Goal: Task Accomplishment & Management: Manage account settings

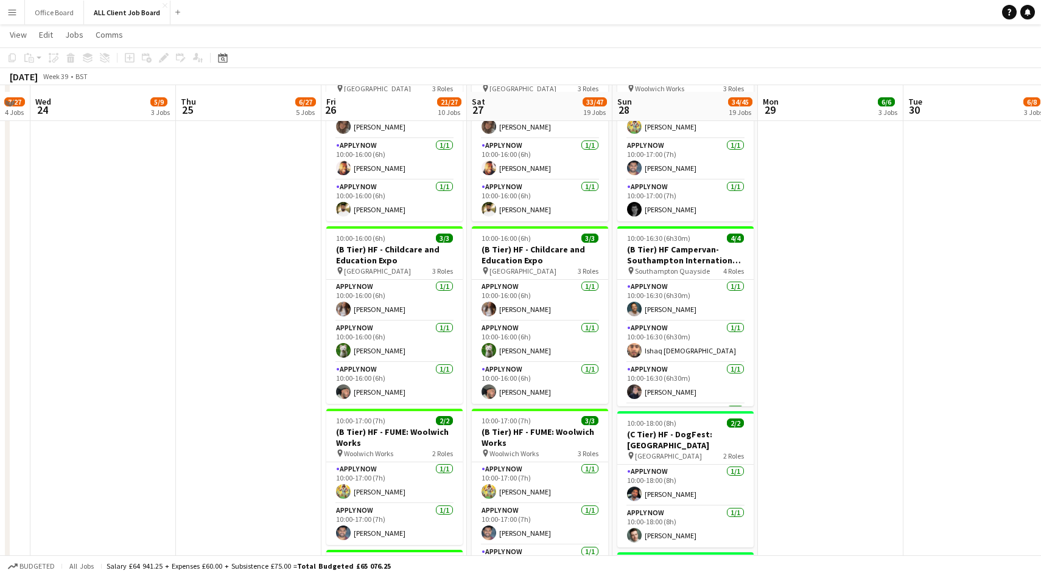
scroll to position [940, 0]
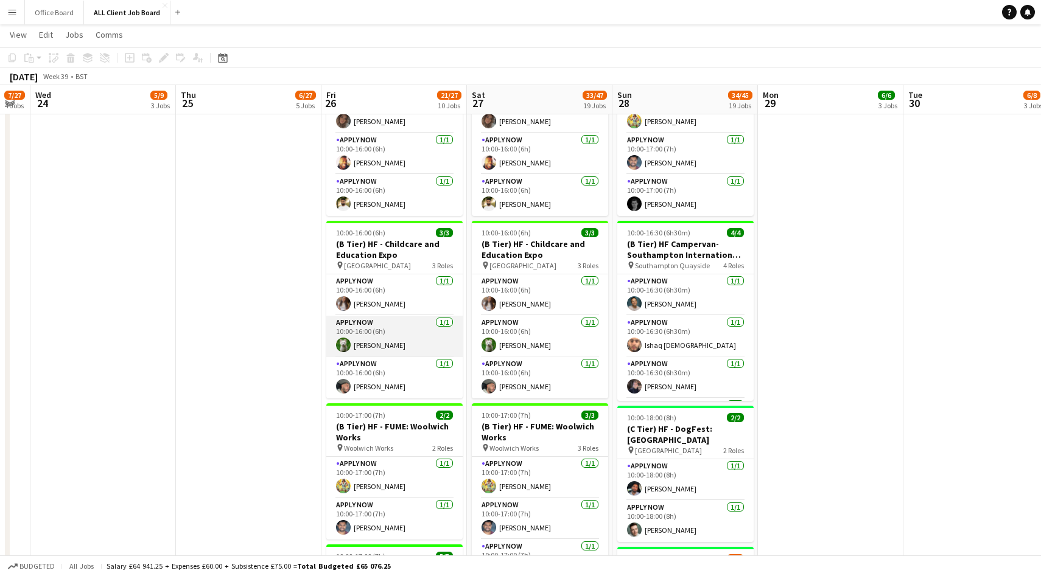
click at [402, 330] on app-card-role "APPLY NOW 1/1 10:00-16:00 (6h) Ben Syder" at bounding box center [394, 336] width 136 height 41
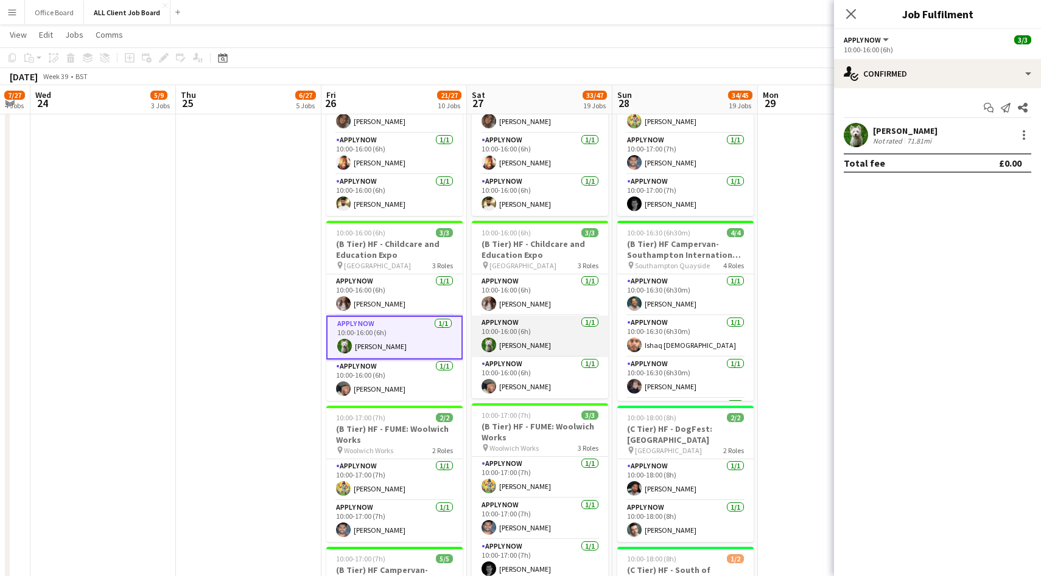
click at [517, 330] on app-card-role "APPLY NOW 1/1 10:00-16:00 (6h) Ben Syder" at bounding box center [540, 336] width 136 height 41
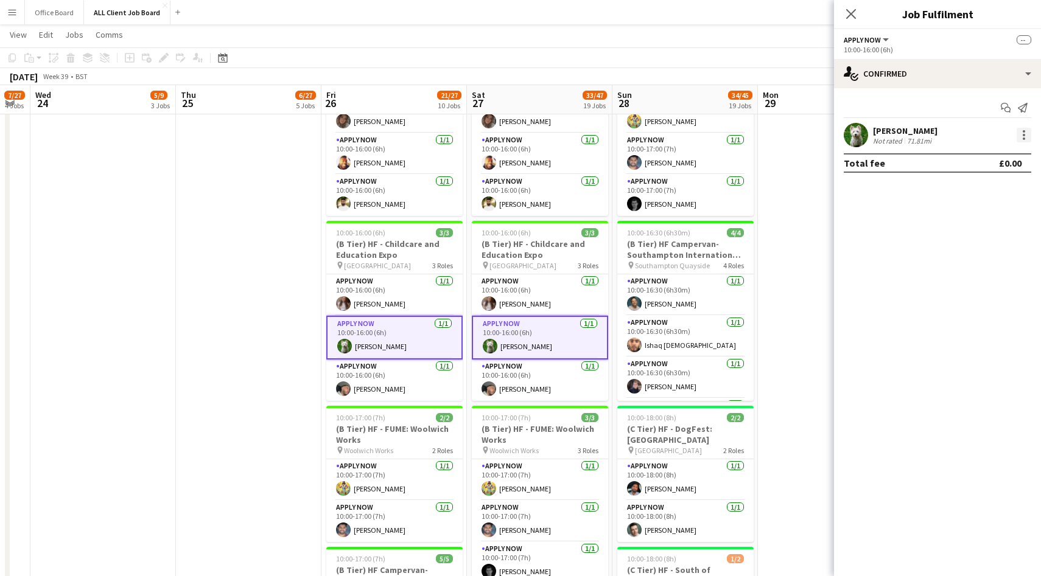
click at [1025, 133] on div at bounding box center [1023, 135] width 15 height 15
click at [979, 242] on span "Remove" at bounding box center [964, 245] width 37 height 10
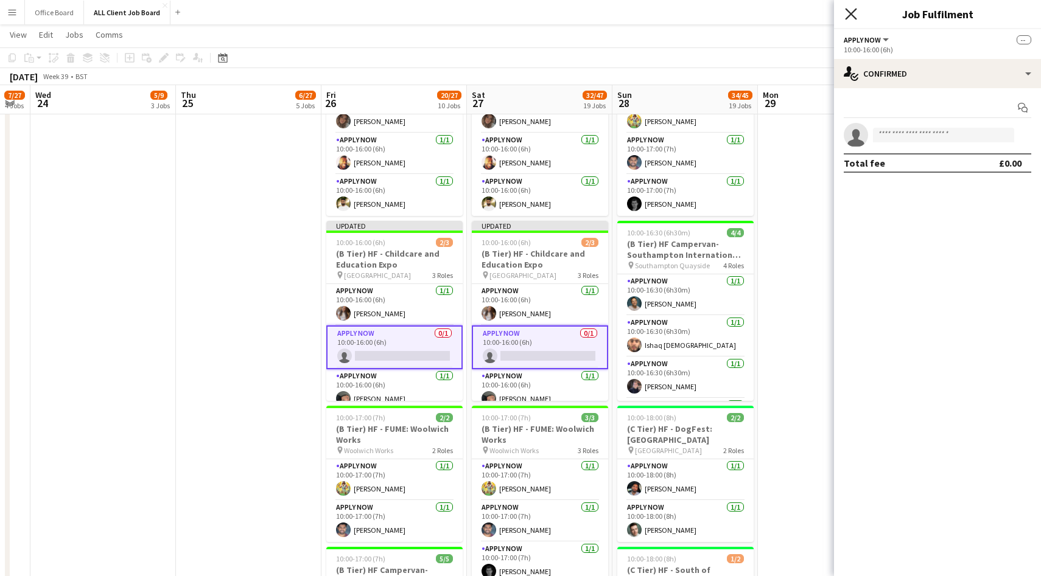
click at [851, 12] on icon "Close pop-in" at bounding box center [851, 14] width 12 height 12
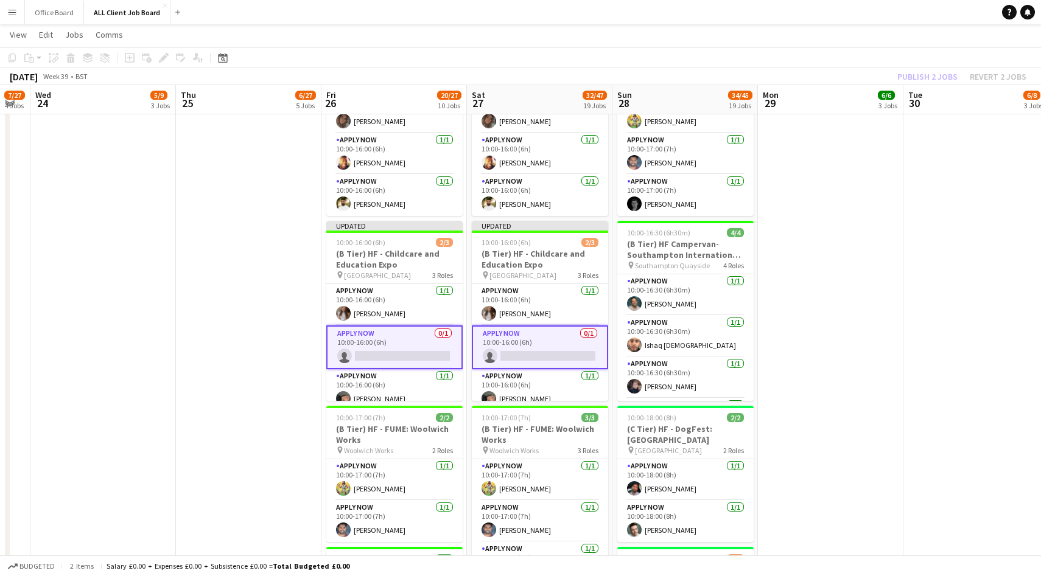
click at [925, 78] on div "Publish 2 jobs Revert 2 jobs" at bounding box center [962, 77] width 158 height 16
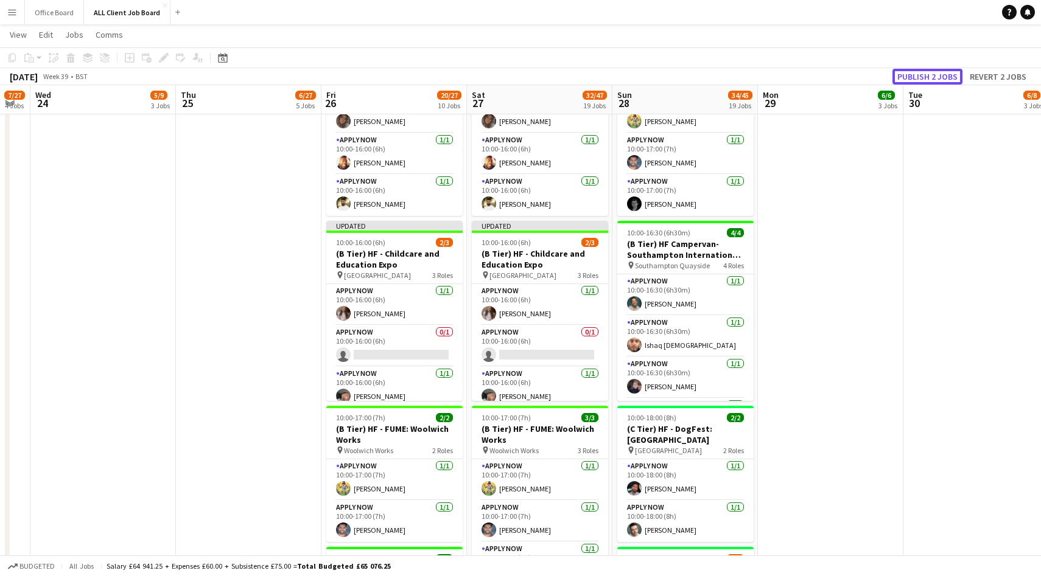
click at [925, 78] on button "Publish 2 jobs" at bounding box center [927, 77] width 70 height 16
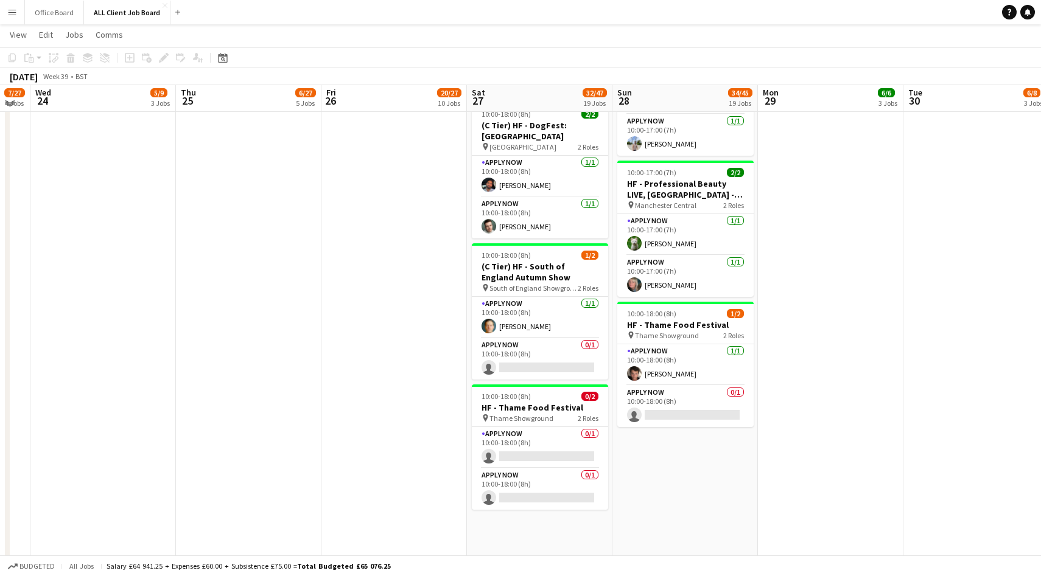
scroll to position [1606, 0]
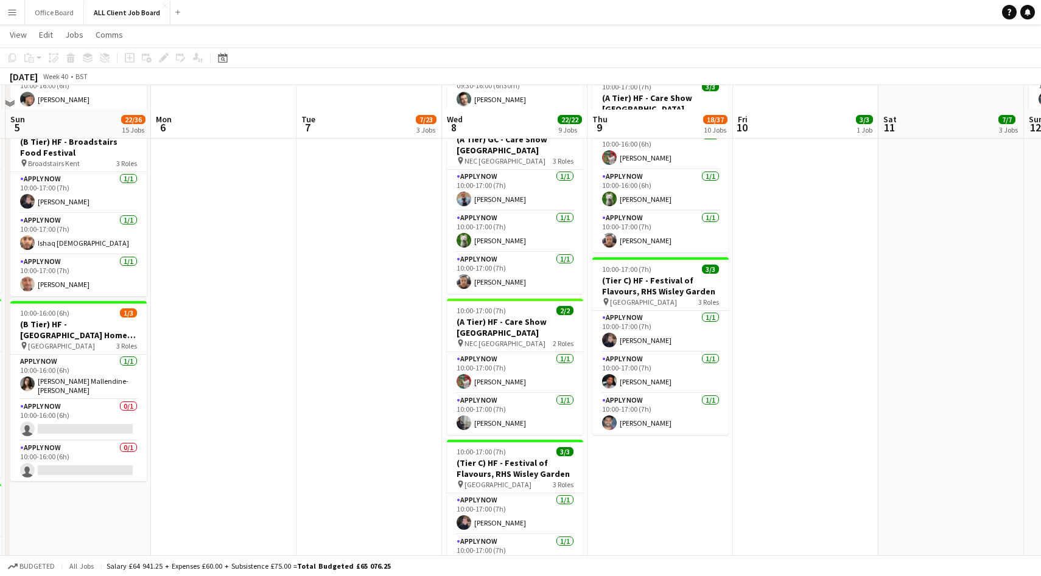
scroll to position [1068, 0]
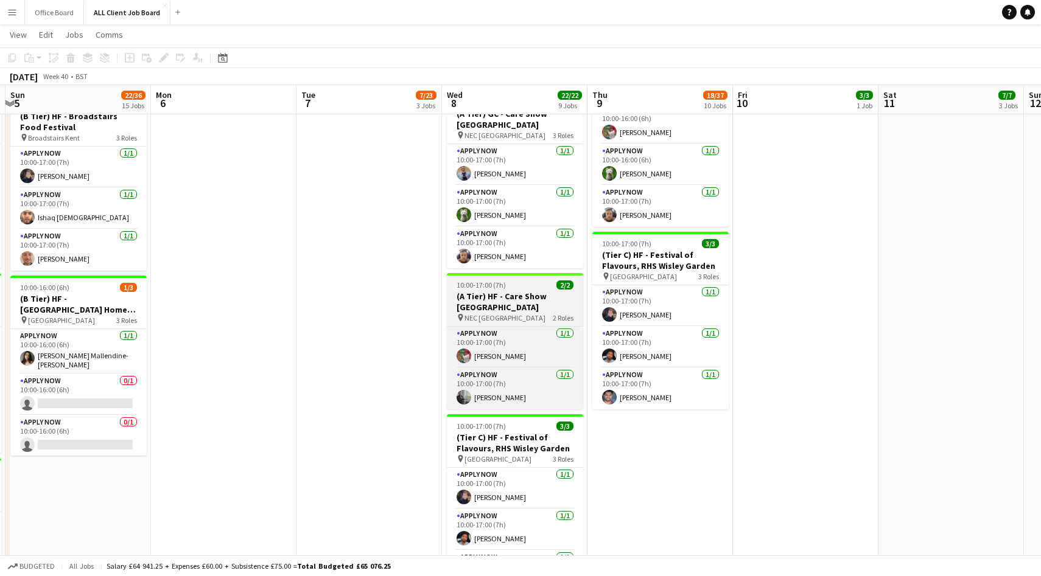
click at [530, 308] on h3 "(A Tier) HF - Care Show Birmingham" at bounding box center [515, 302] width 136 height 22
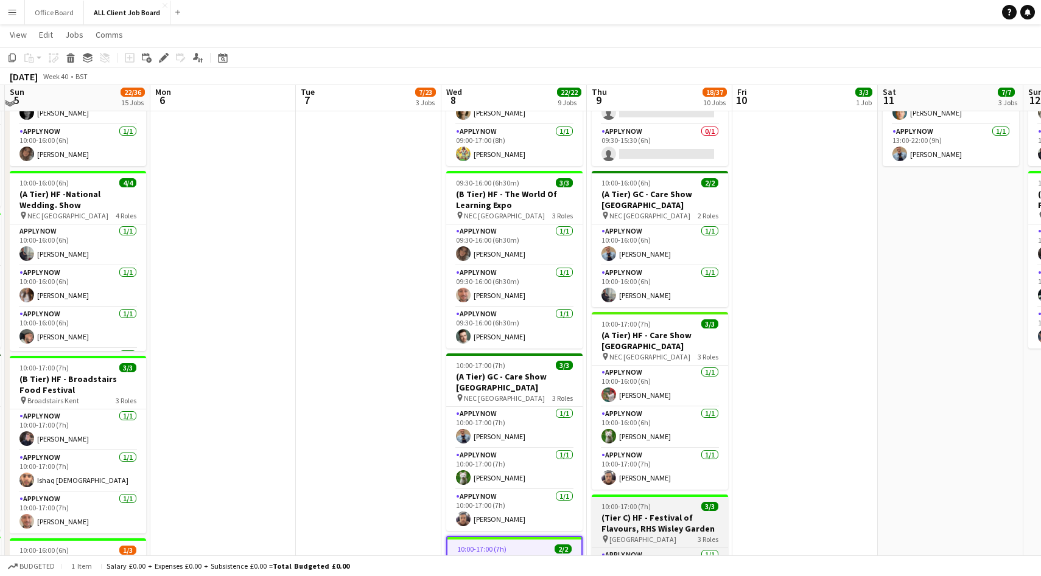
scroll to position [802, 0]
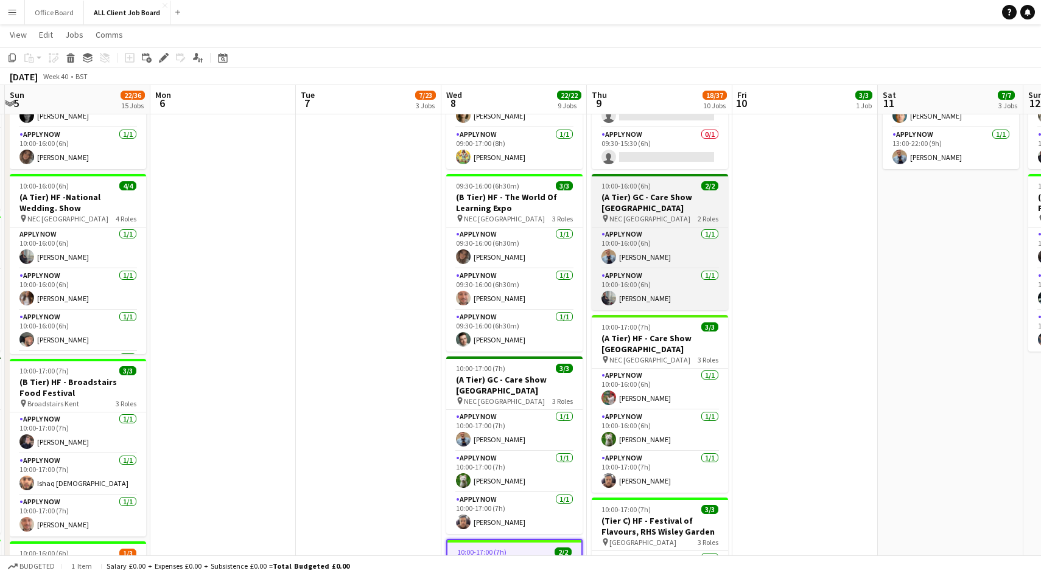
click at [657, 197] on h3 "(A Tier) GC - Care Show Birmingham" at bounding box center [660, 203] width 136 height 22
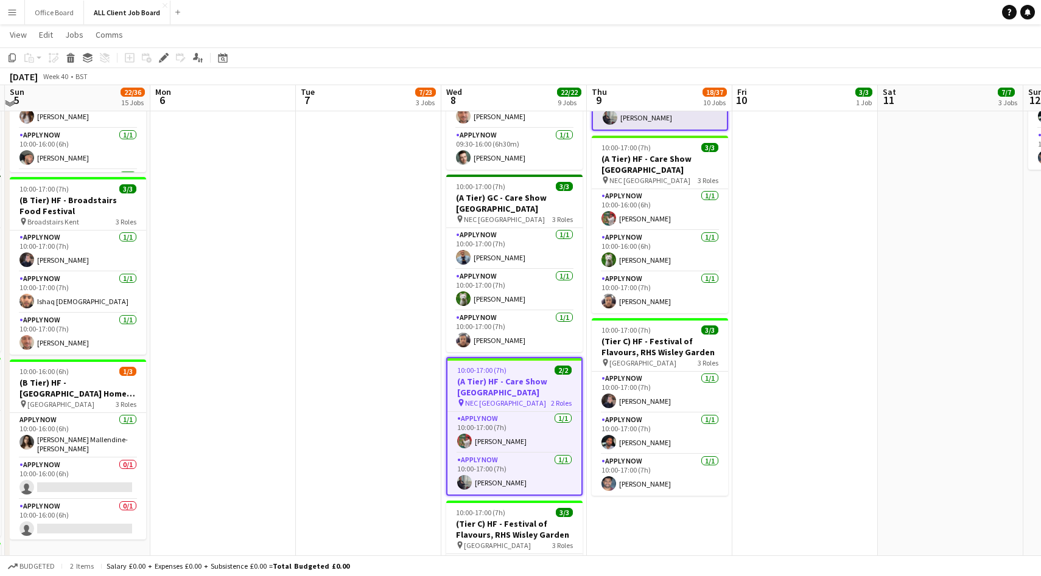
scroll to position [980, 0]
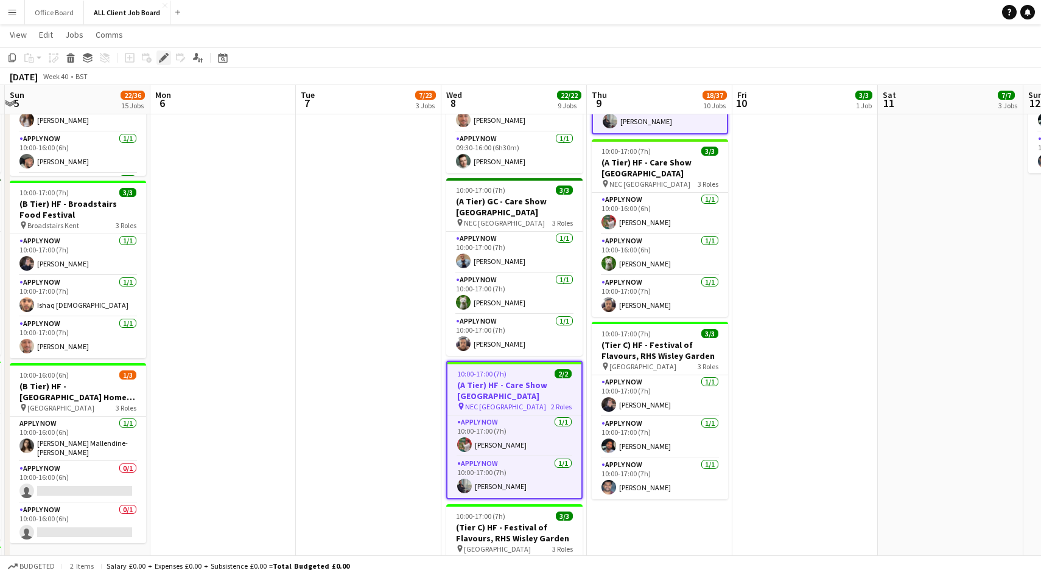
click at [163, 56] on icon at bounding box center [163, 58] width 7 height 7
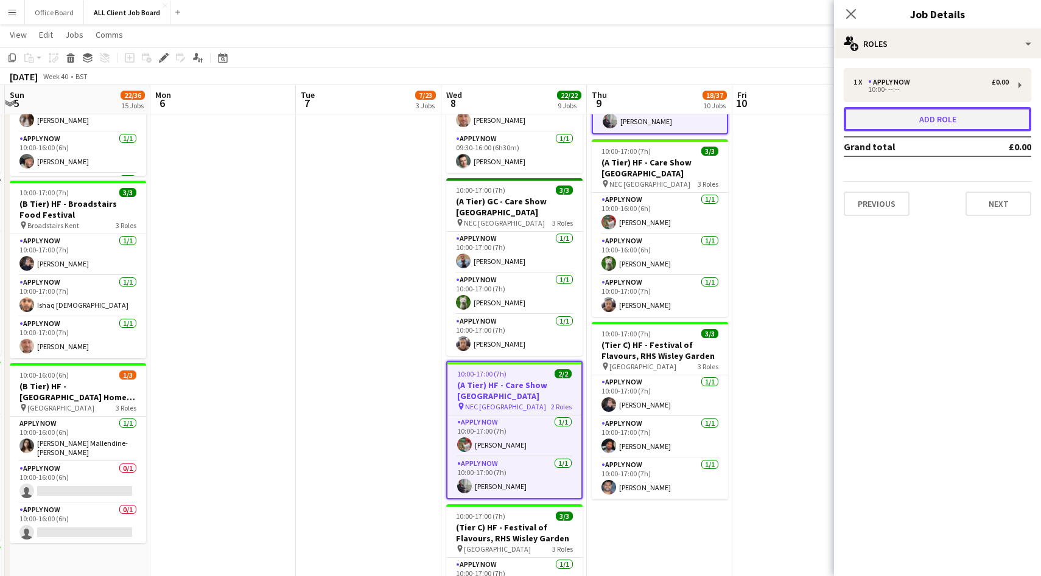
click at [915, 111] on button "Add role" at bounding box center [937, 119] width 187 height 24
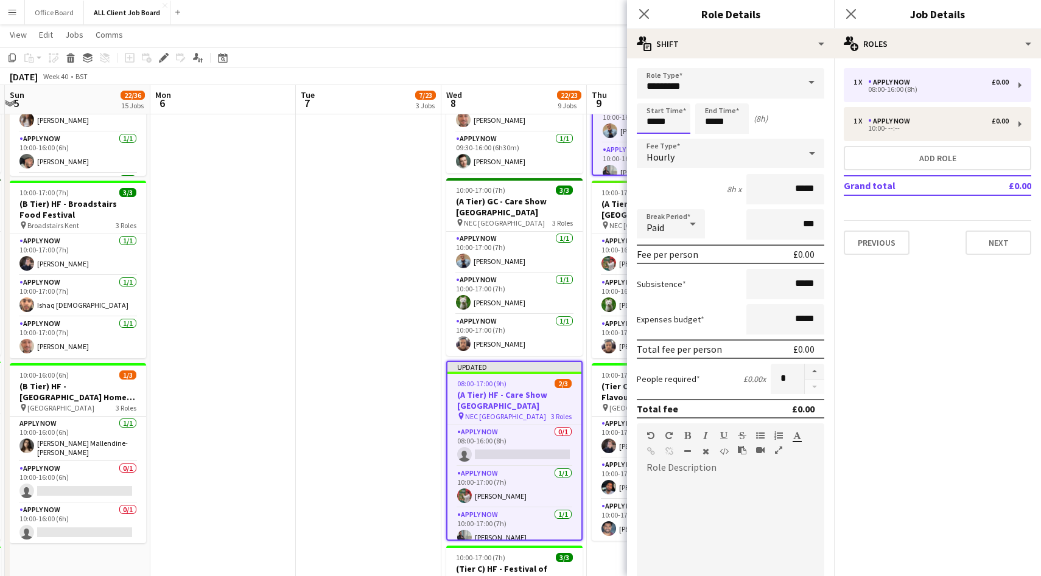
click at [681, 124] on input "*****" at bounding box center [664, 118] width 54 height 30
click at [651, 99] on div at bounding box center [651, 97] width 24 height 12
type input "*****"
click at [651, 99] on div at bounding box center [651, 97] width 24 height 12
click at [710, 114] on input "*****" at bounding box center [722, 118] width 54 height 30
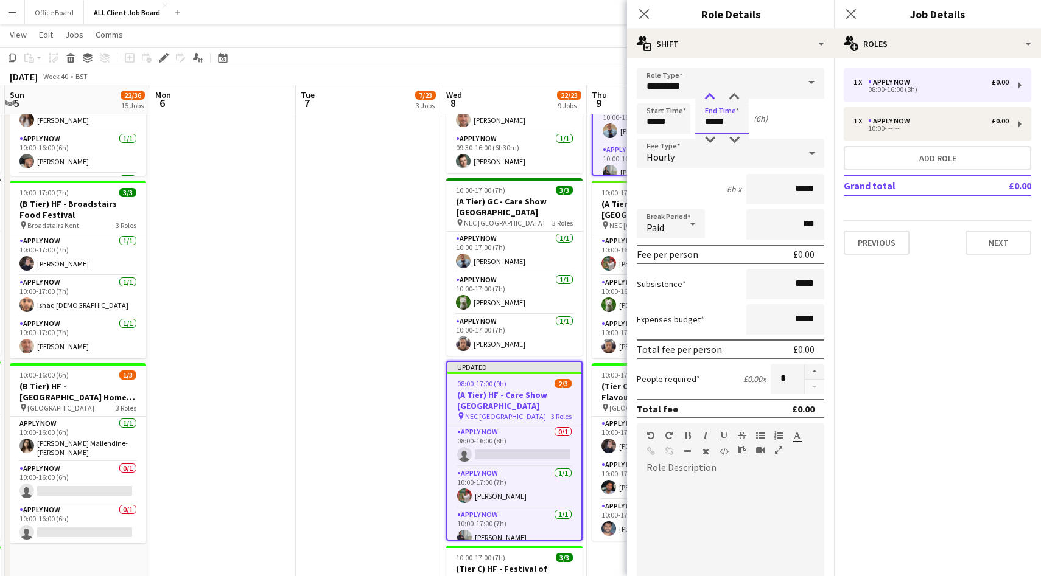
type input "*****"
click at [710, 96] on div at bounding box center [710, 97] width 24 height 12
click at [851, 11] on icon "Close pop-in" at bounding box center [851, 14] width 12 height 12
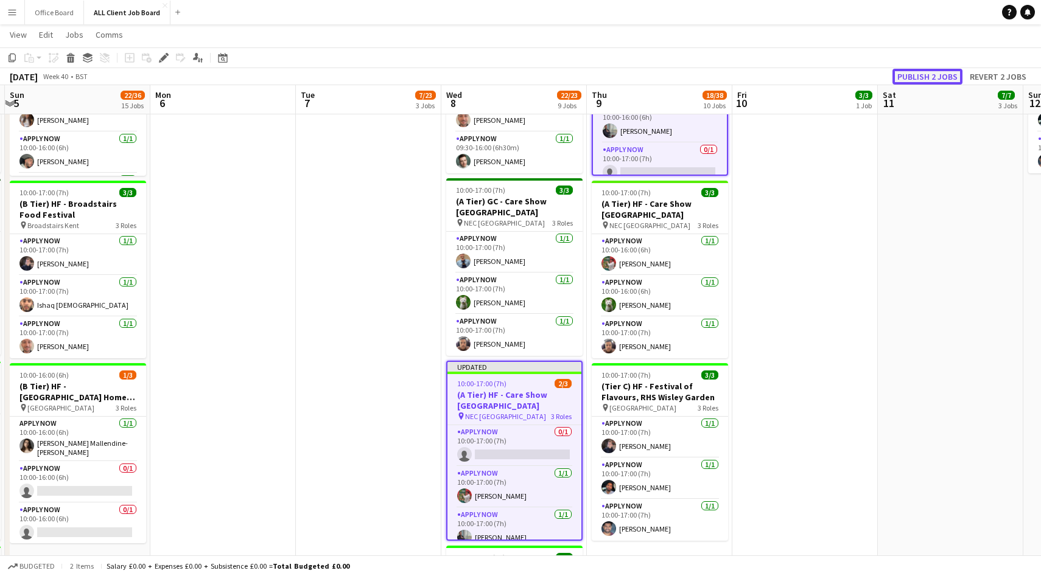
click at [914, 79] on button "Publish 2 jobs" at bounding box center [927, 77] width 70 height 16
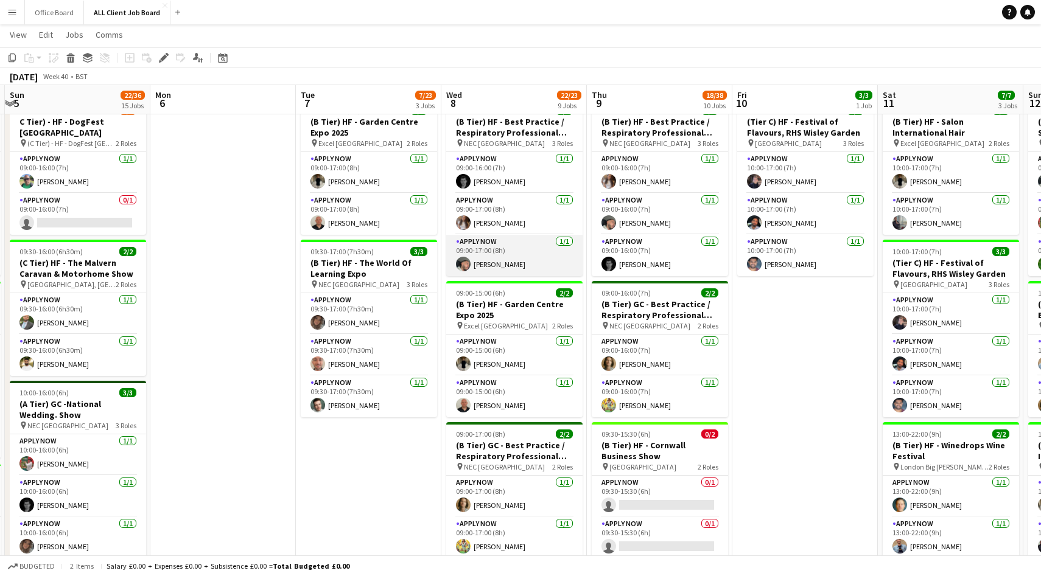
scroll to position [427, 0]
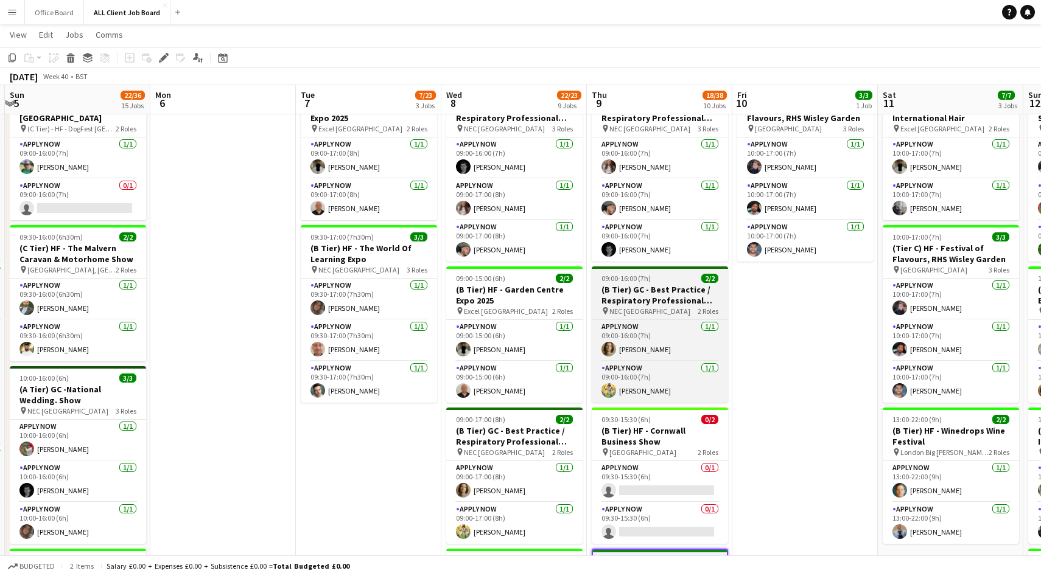
click at [632, 284] on app-job-card "09:00-16:00 (7h) 2/2 (B Tier) GC - Best Practice / Respiratory Professional Car…" at bounding box center [660, 335] width 136 height 136
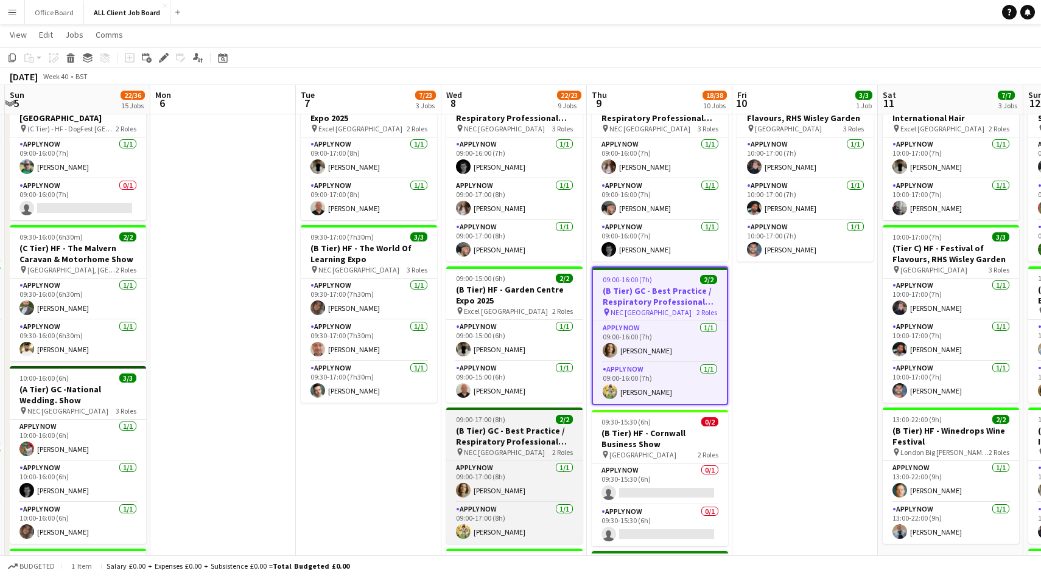
click at [505, 436] on h3 "(B Tier) GC - Best Practice / Respiratory Professional Care Expo" at bounding box center [514, 436] width 136 height 22
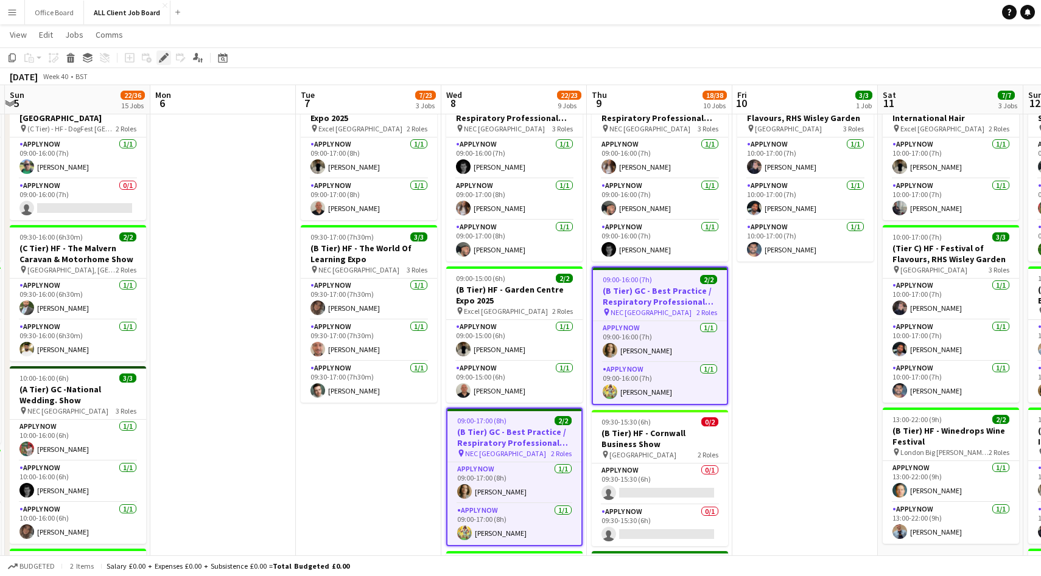
click at [159, 58] on icon "Edit" at bounding box center [164, 58] width 10 height 10
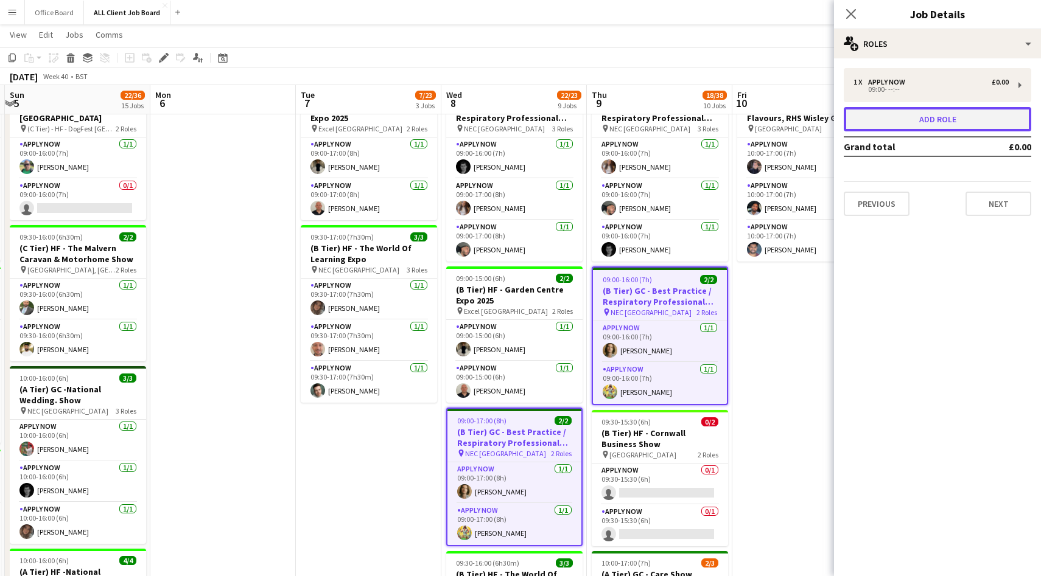
click at [900, 111] on button "Add role" at bounding box center [937, 119] width 187 height 24
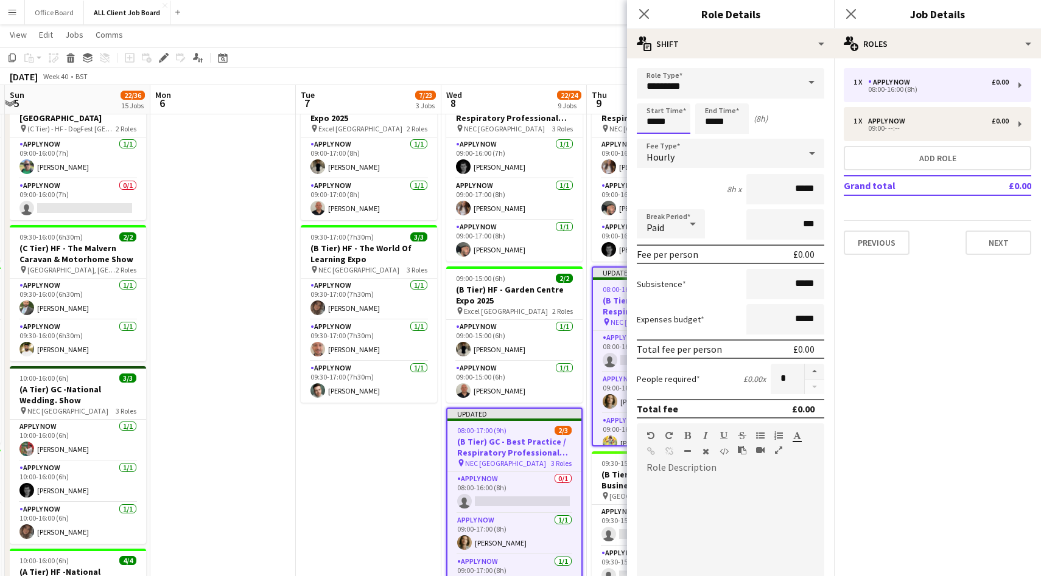
click at [663, 128] on input "*****" at bounding box center [664, 118] width 54 height 30
type input "*****"
click at [651, 100] on div at bounding box center [651, 97] width 24 height 12
click at [851, 10] on icon "Close pop-in" at bounding box center [851, 14] width 12 height 12
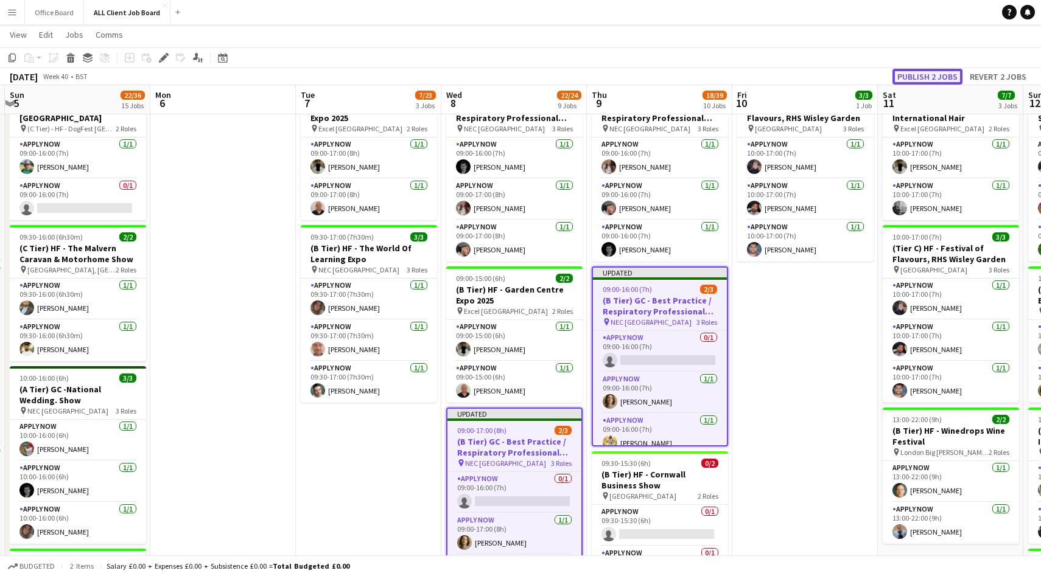
click at [938, 79] on button "Publish 2 jobs" at bounding box center [927, 77] width 70 height 16
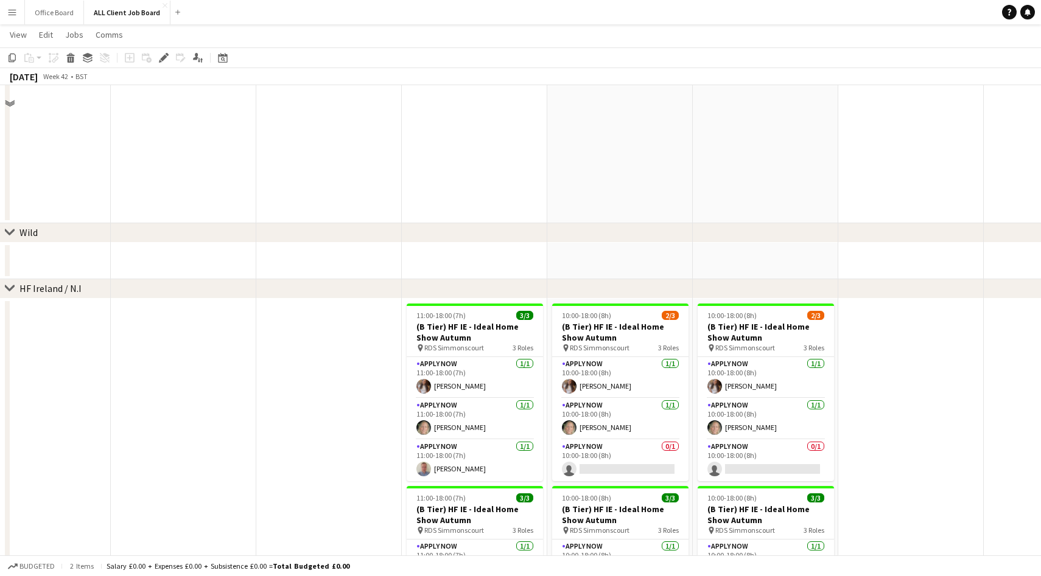
scroll to position [3469, 0]
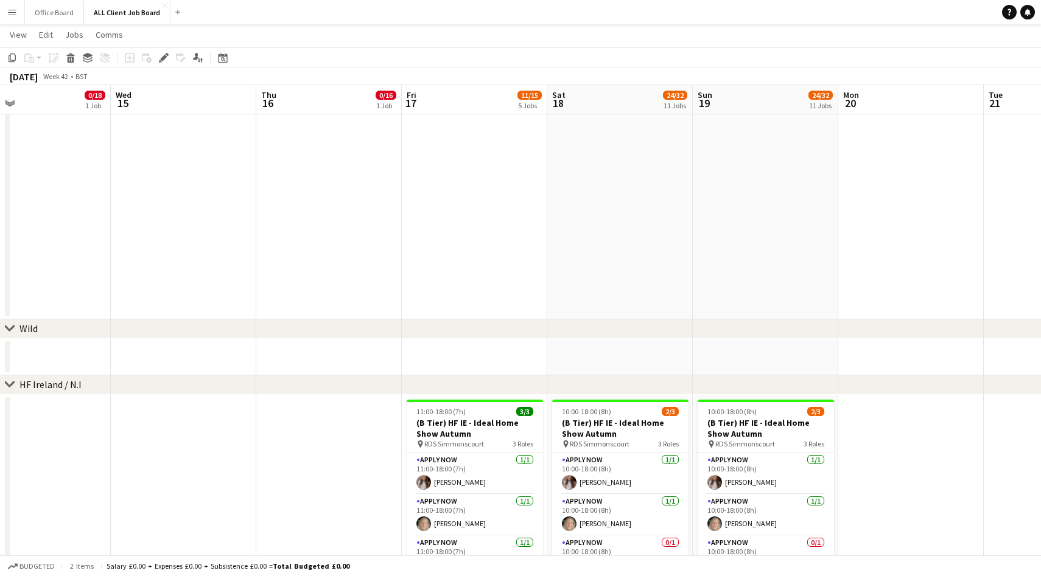
click at [12, 12] on app-icon "Menu" at bounding box center [12, 12] width 10 height 10
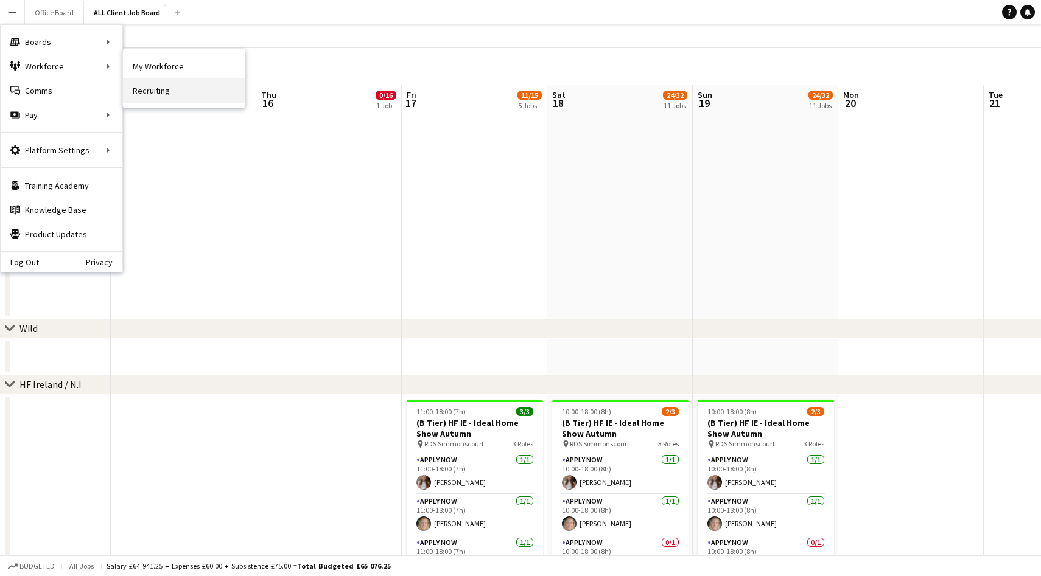
click at [149, 93] on link "Recruiting" at bounding box center [184, 91] width 122 height 24
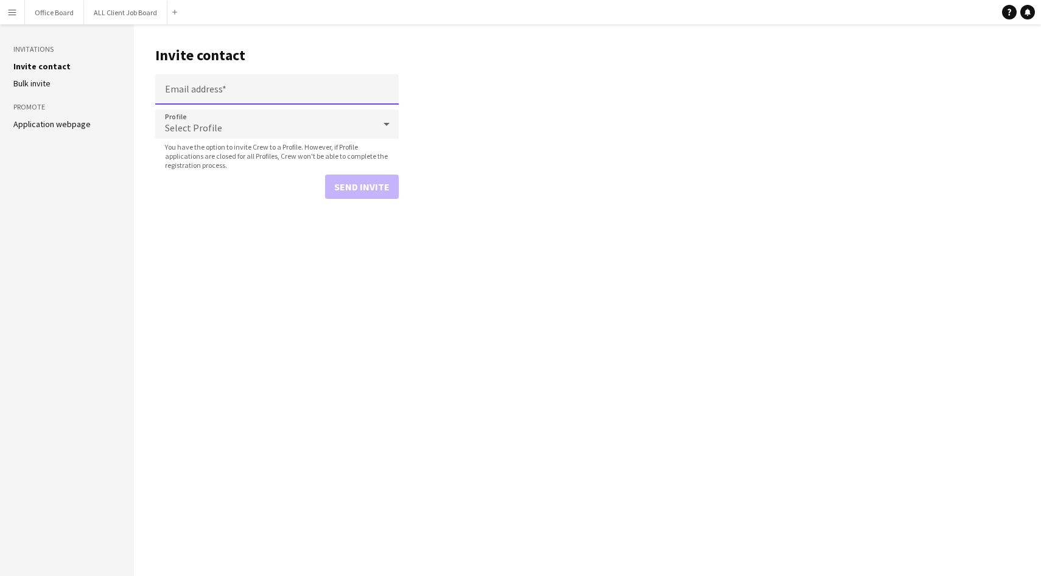
click at [213, 90] on input "Email address" at bounding box center [276, 89] width 243 height 30
paste input "**********"
type input "**********"
click at [245, 121] on div "Select Profile" at bounding box center [264, 124] width 219 height 29
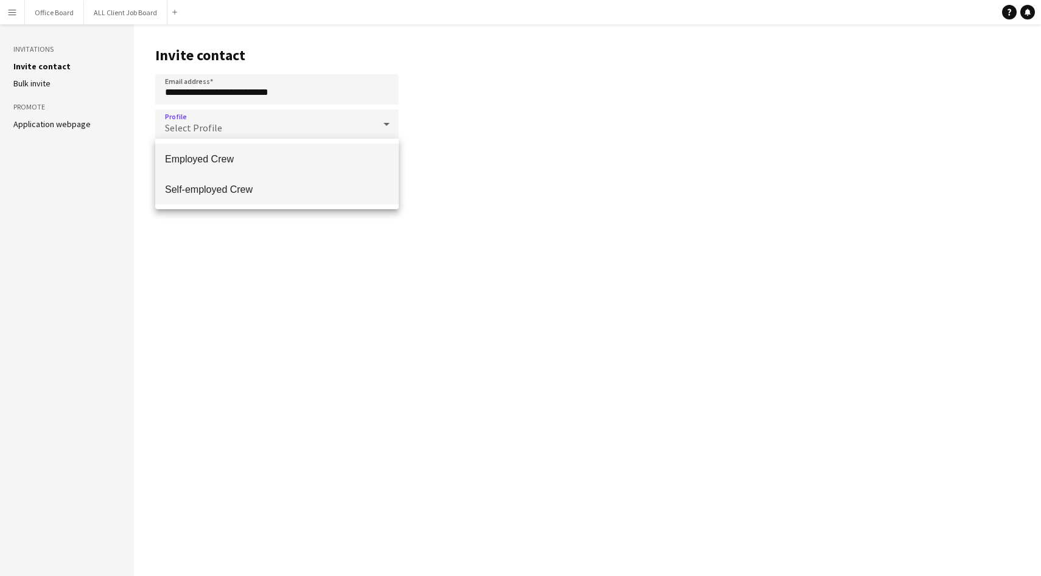
click at [245, 191] on span "Self-employed Crew" at bounding box center [277, 190] width 224 height 12
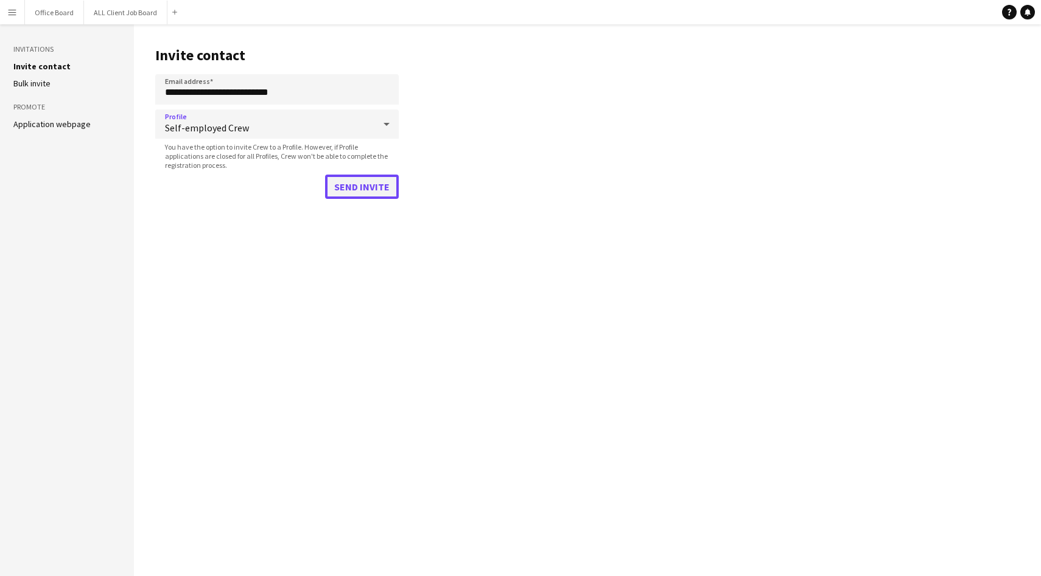
click at [369, 192] on button "Send invite" at bounding box center [362, 187] width 74 height 24
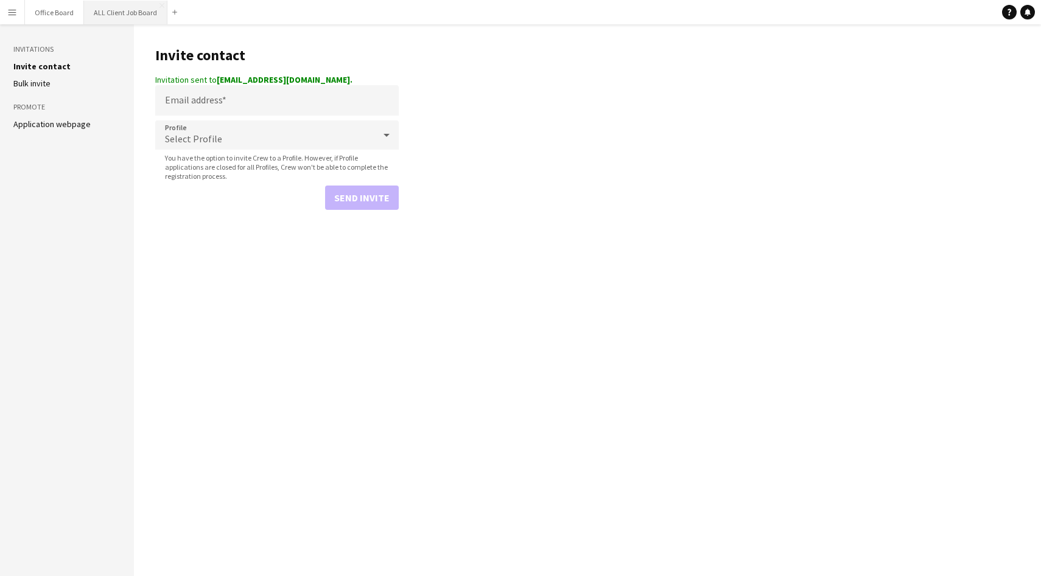
click at [127, 19] on button "ALL Client Job Board Close" at bounding box center [125, 13] width 83 height 24
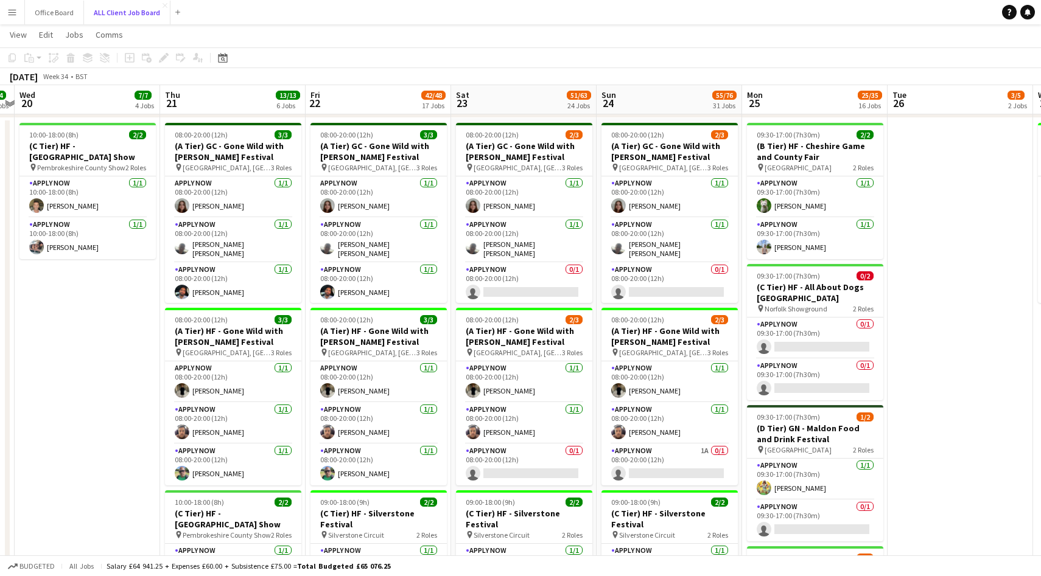
scroll to position [0, 559]
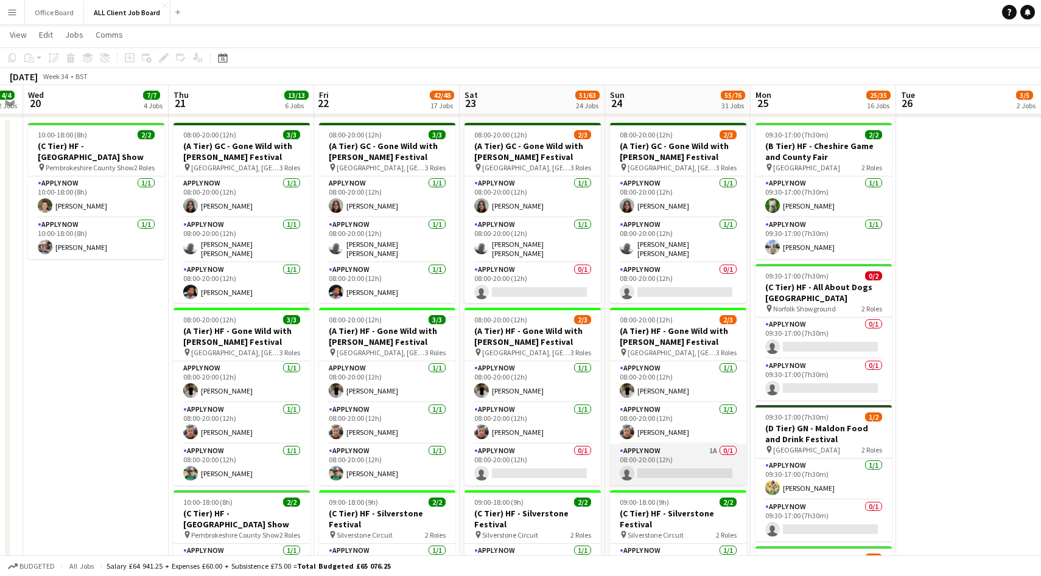
click at [689, 463] on app-card-role "APPLY NOW 1A 0/1 08:00-20:00 (12h) single-neutral-actions" at bounding box center [678, 464] width 136 height 41
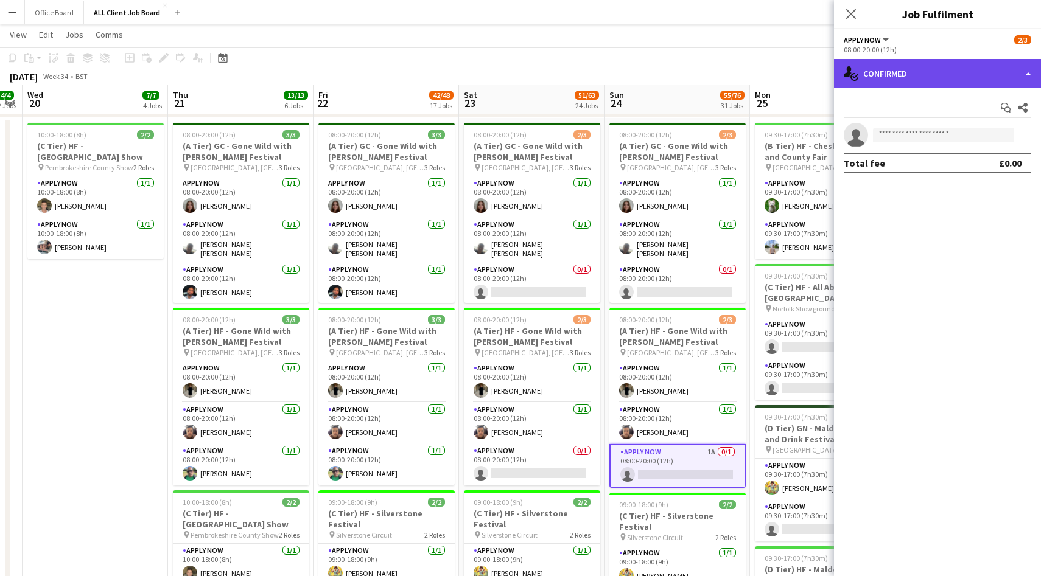
click at [912, 82] on div "single-neutral-actions-check-2 Confirmed" at bounding box center [937, 73] width 207 height 29
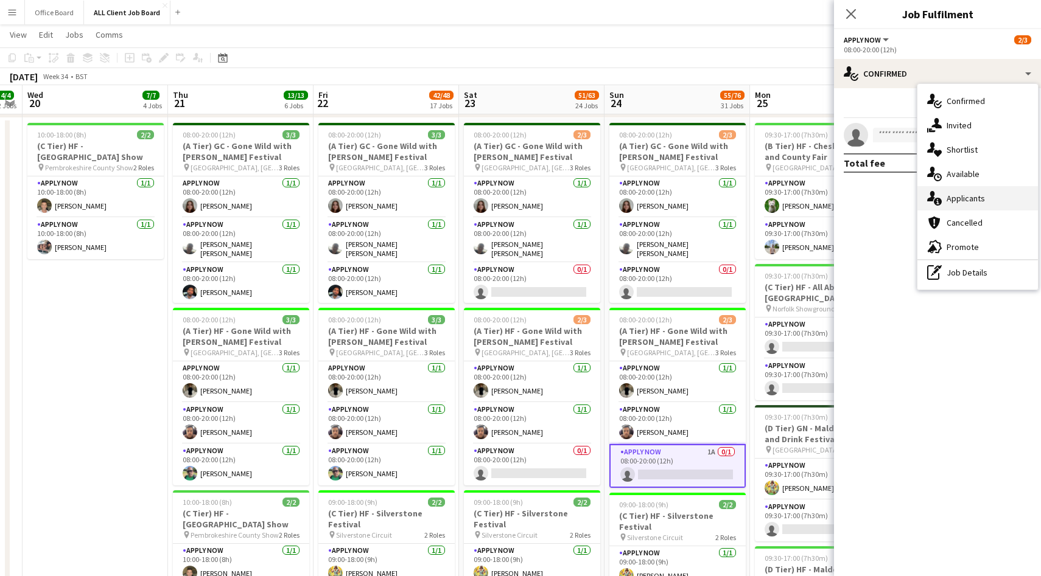
click at [968, 196] on div "single-neutral-actions-information Applicants" at bounding box center [977, 198] width 121 height 24
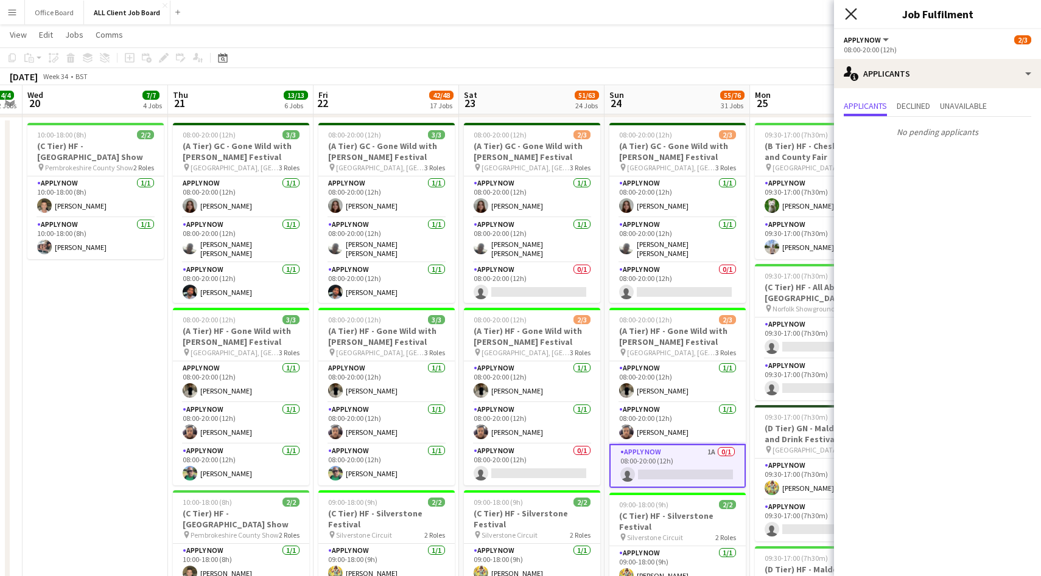
click at [853, 10] on icon "Close pop-in" at bounding box center [851, 14] width 12 height 12
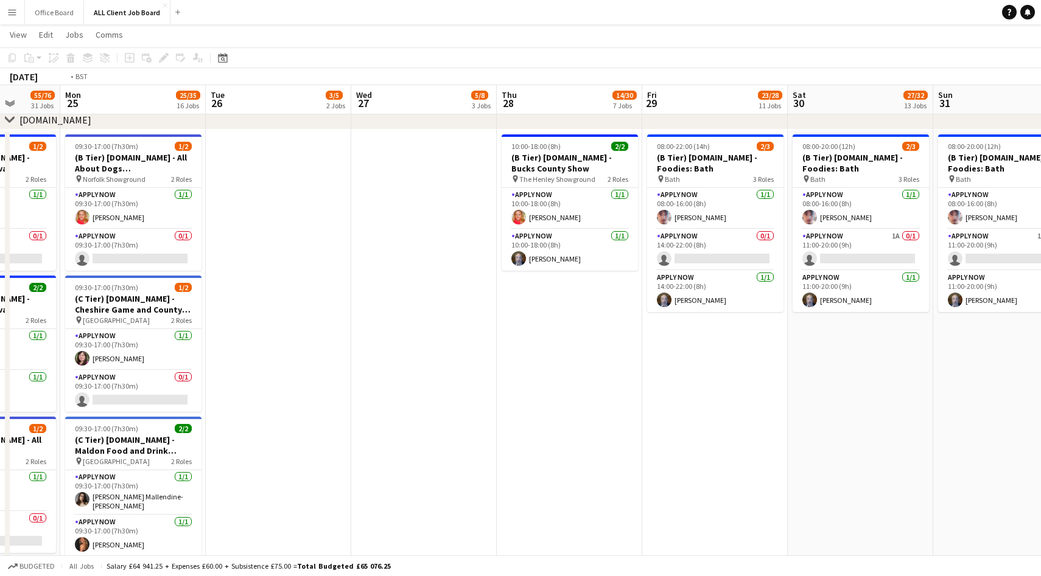
scroll to position [0, 338]
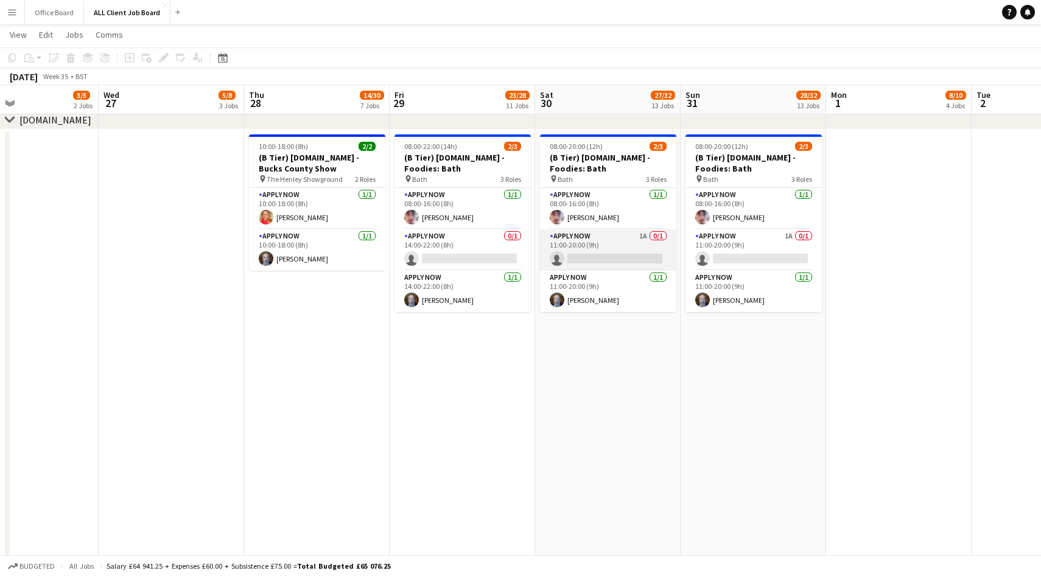
click at [633, 250] on app-card-role "APPLY NOW 1A 0/1 11:00-20:00 (9h) single-neutral-actions" at bounding box center [608, 249] width 136 height 41
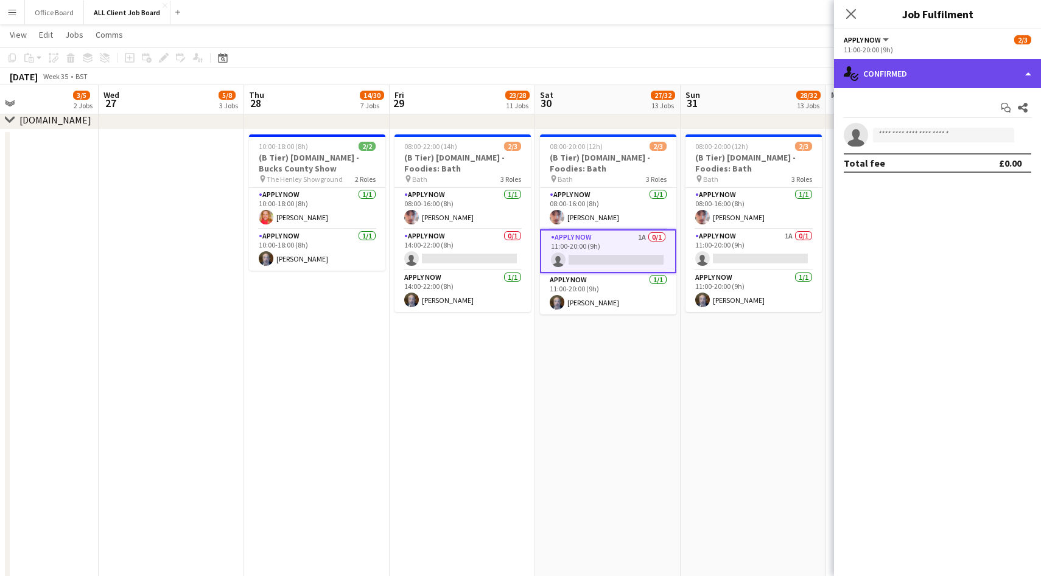
click at [967, 78] on div "single-neutral-actions-check-2 Confirmed" at bounding box center [937, 73] width 207 height 29
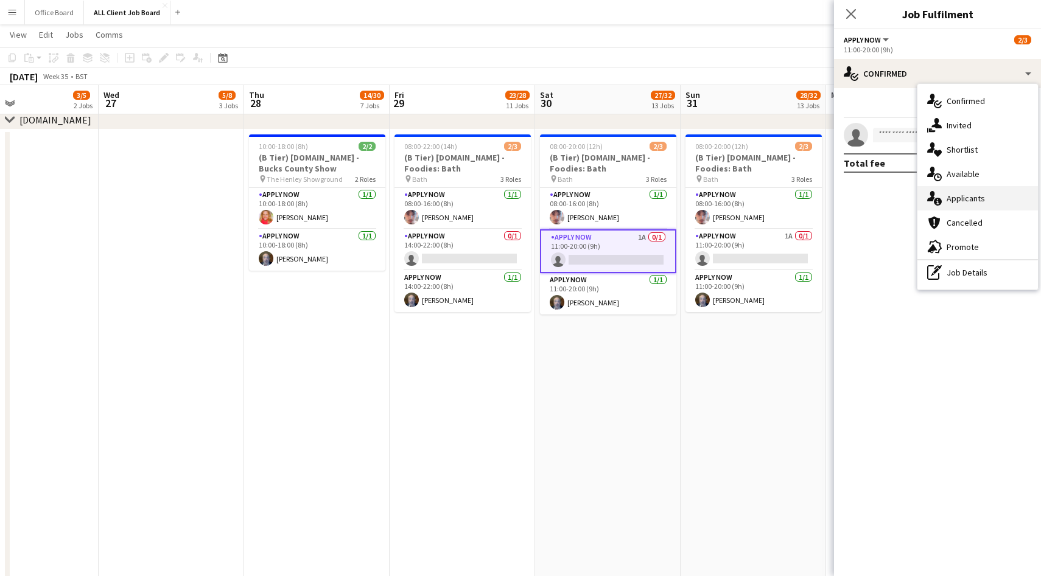
click at [962, 202] on div "single-neutral-actions-information Applicants" at bounding box center [977, 198] width 121 height 24
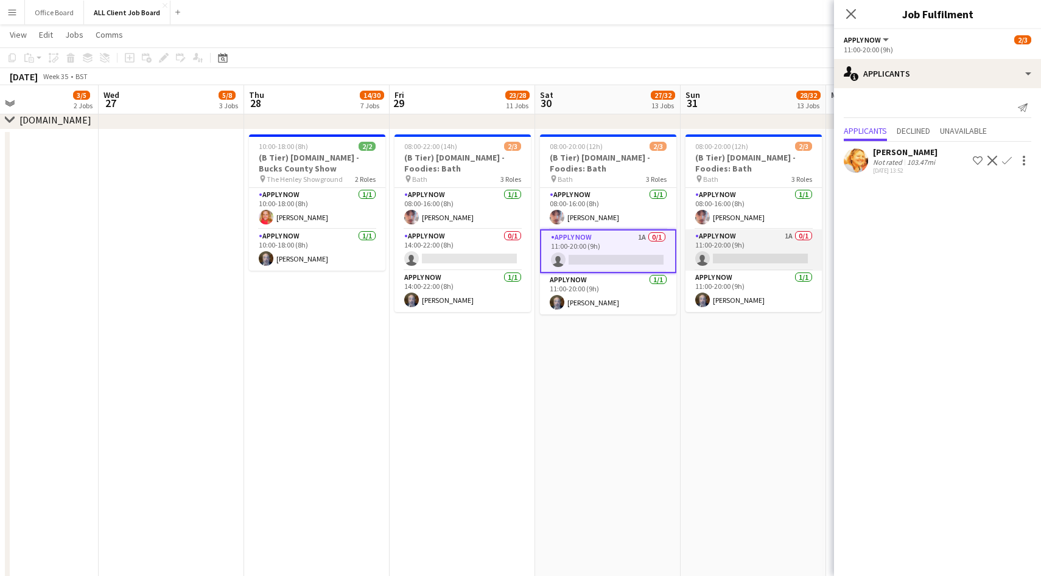
click at [740, 243] on app-card-role "APPLY NOW 1A 0/1 11:00-20:00 (9h) single-neutral-actions" at bounding box center [753, 249] width 136 height 41
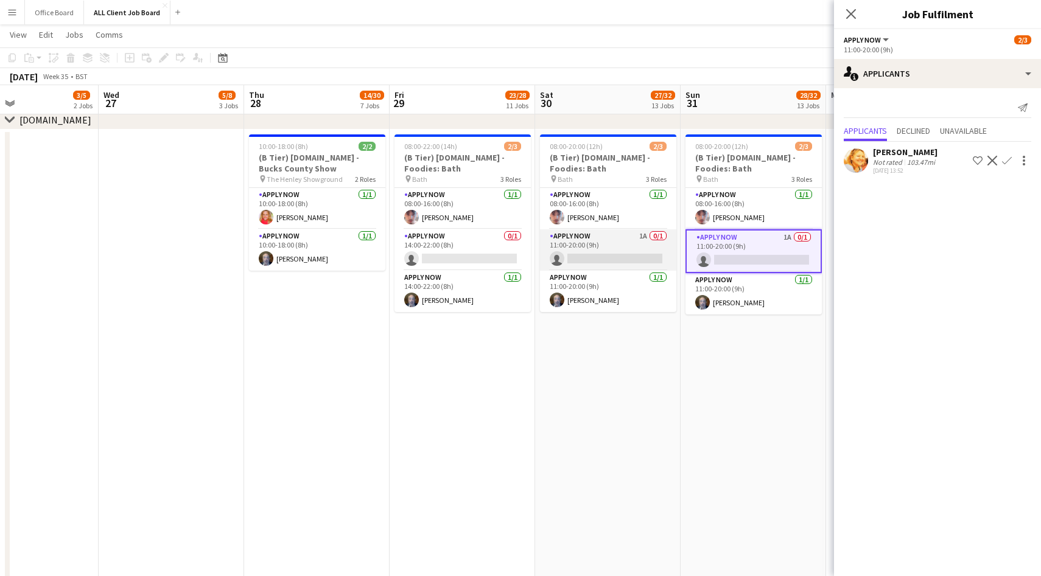
click at [596, 247] on app-card-role "APPLY NOW 1A 0/1 11:00-20:00 (9h) single-neutral-actions" at bounding box center [608, 249] width 136 height 41
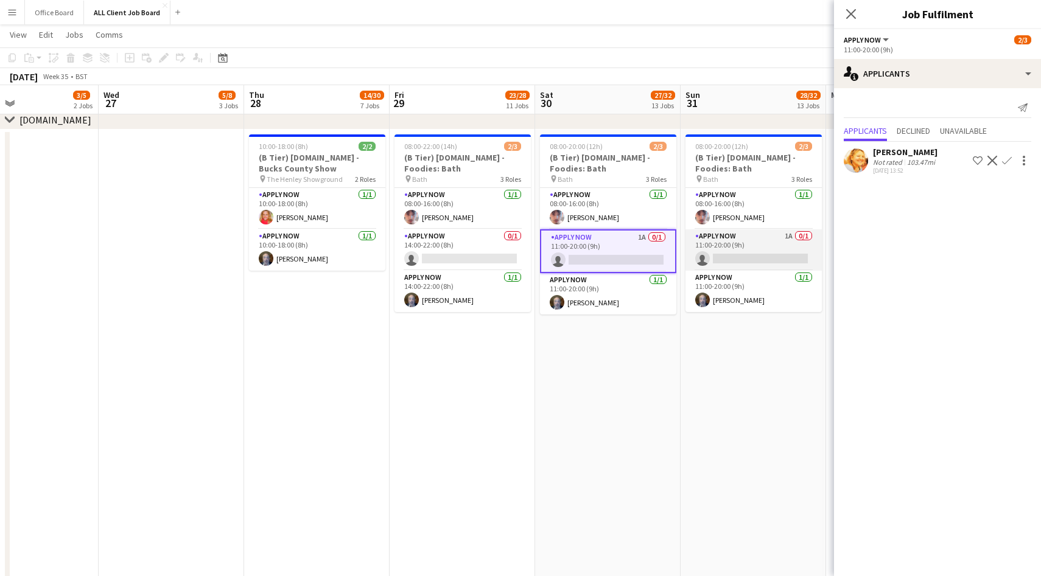
click at [766, 245] on app-card-role "APPLY NOW 1A 0/1 11:00-20:00 (9h) single-neutral-actions" at bounding box center [753, 249] width 136 height 41
click at [1005, 163] on app-icon "Confirm" at bounding box center [1007, 161] width 10 height 10
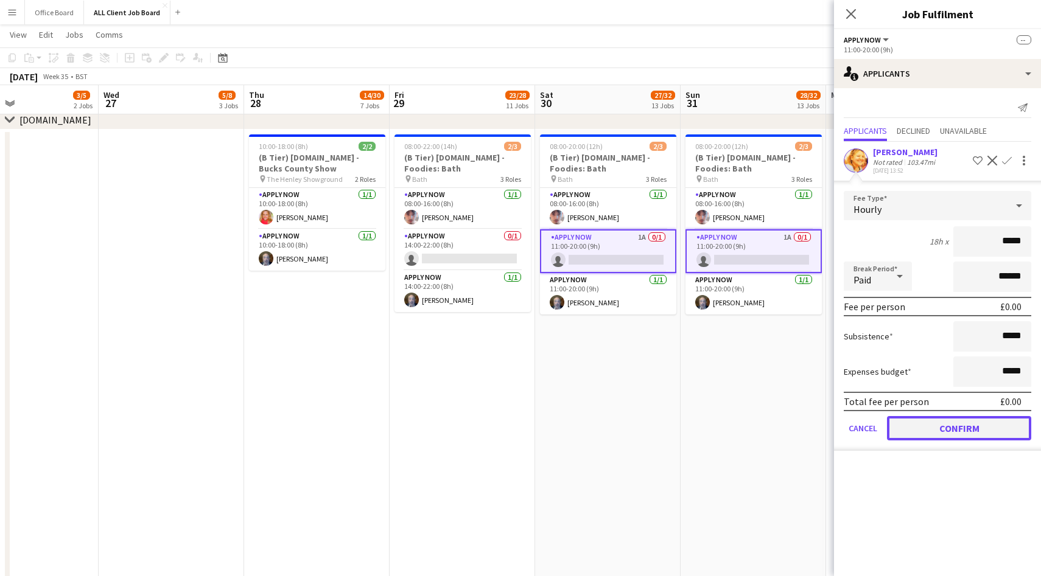
click at [938, 427] on button "Confirm" at bounding box center [959, 428] width 144 height 24
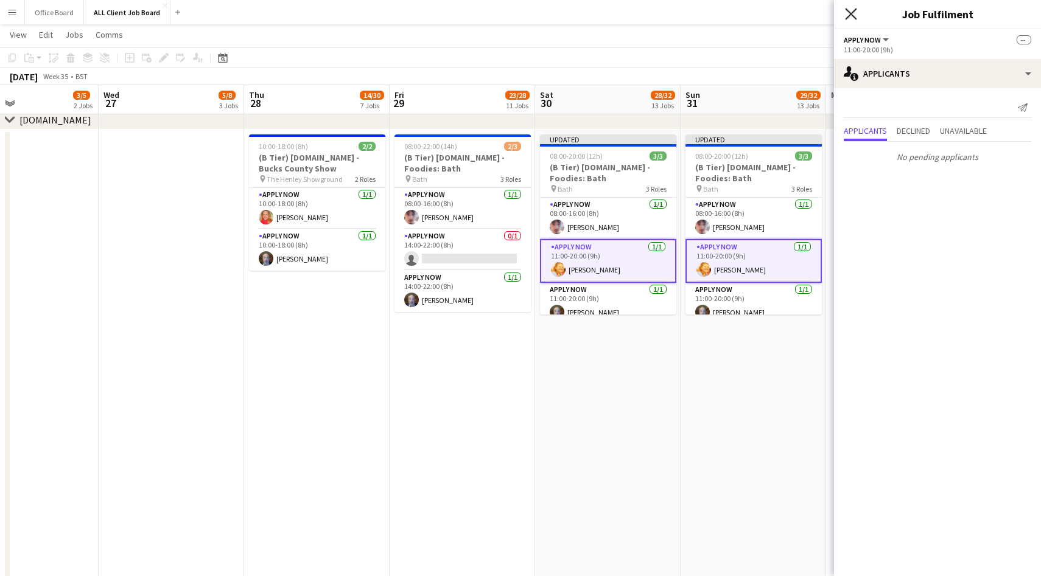
click at [850, 14] on icon at bounding box center [851, 14] width 12 height 12
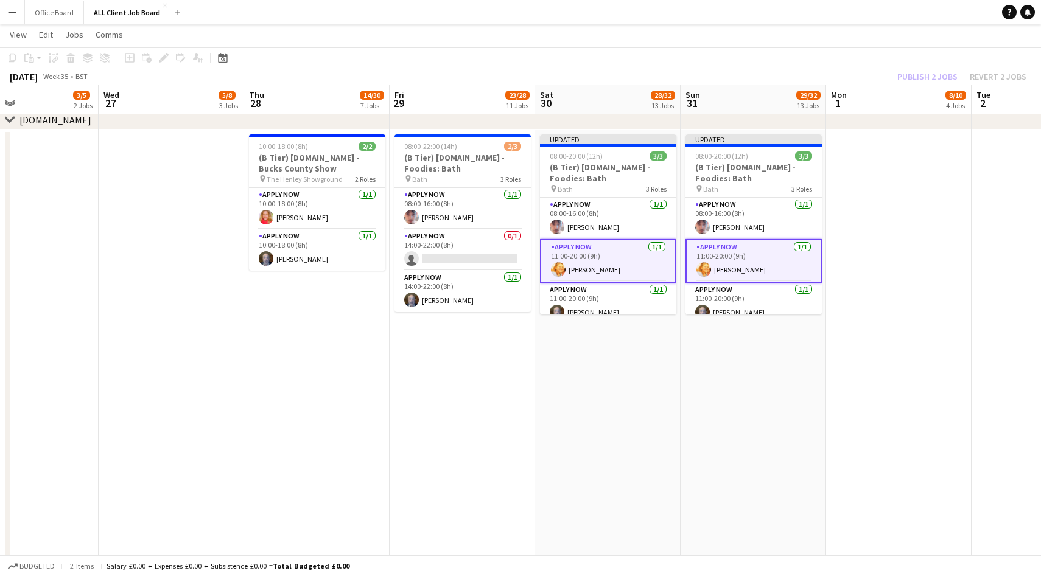
click at [937, 79] on div "Publish 2 jobs Revert 2 jobs" at bounding box center [962, 77] width 158 height 16
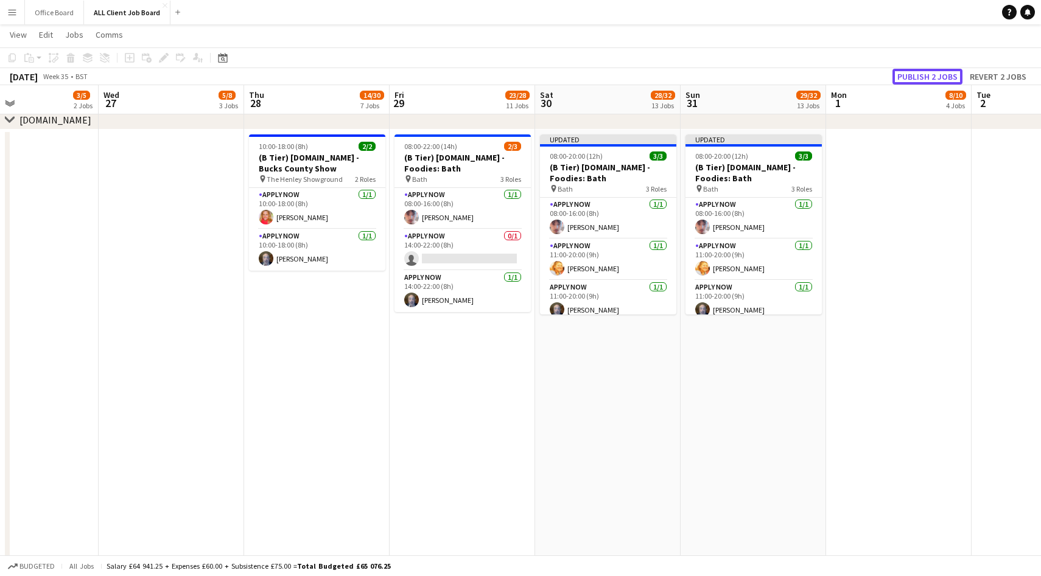
click at [937, 79] on button "Publish 2 jobs" at bounding box center [927, 77] width 70 height 16
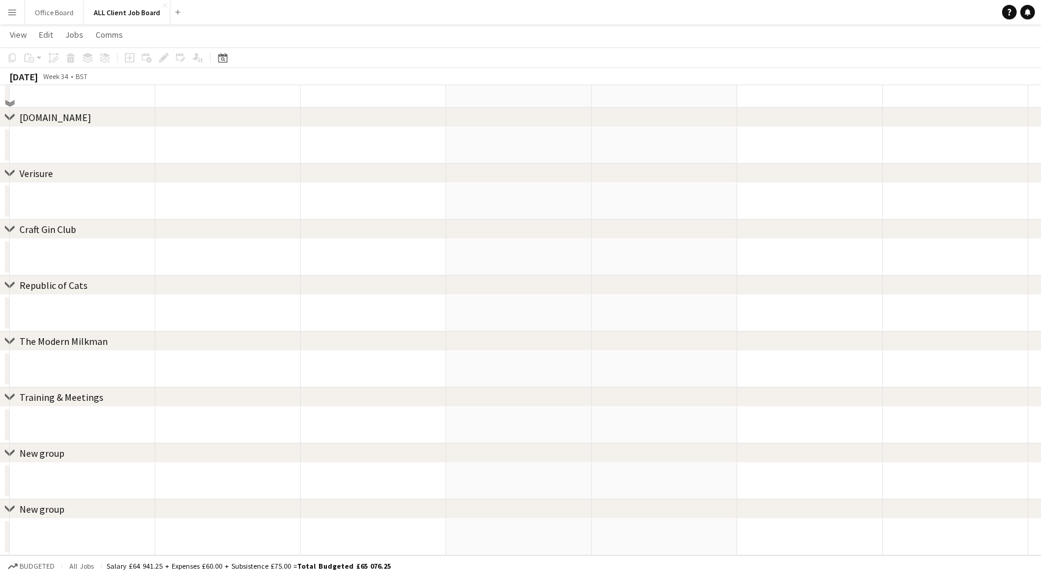
scroll to position [233, 0]
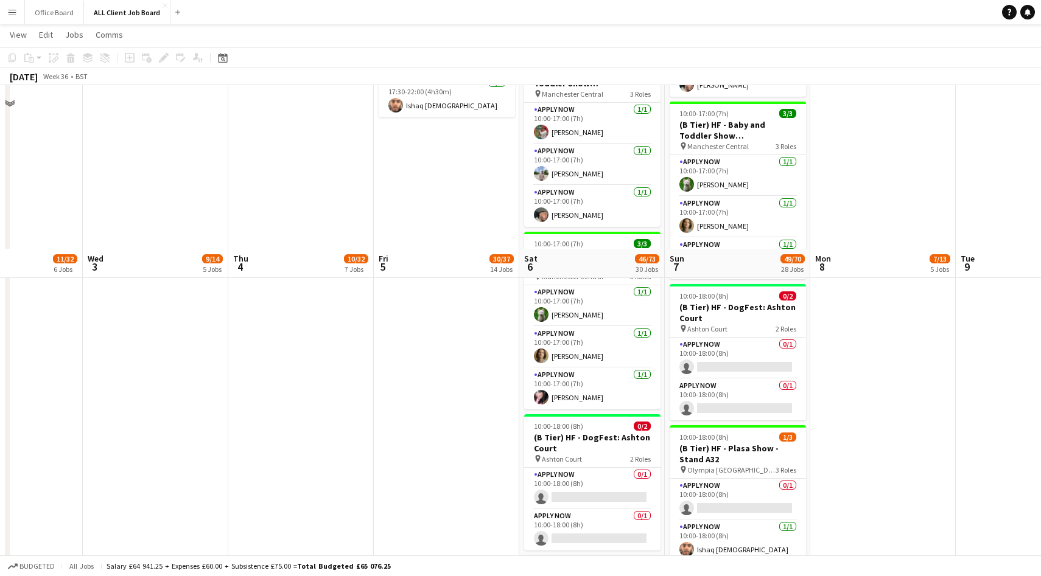
scroll to position [2160, 0]
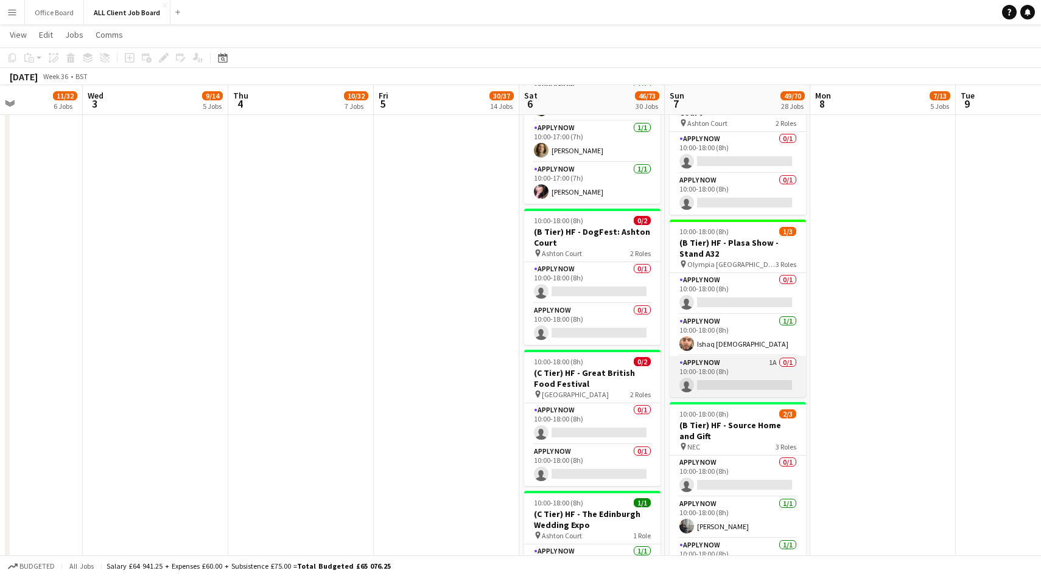
click at [741, 374] on app-card-role "APPLY NOW 1A 0/1 10:00-18:00 (8h) single-neutral-actions" at bounding box center [738, 376] width 136 height 41
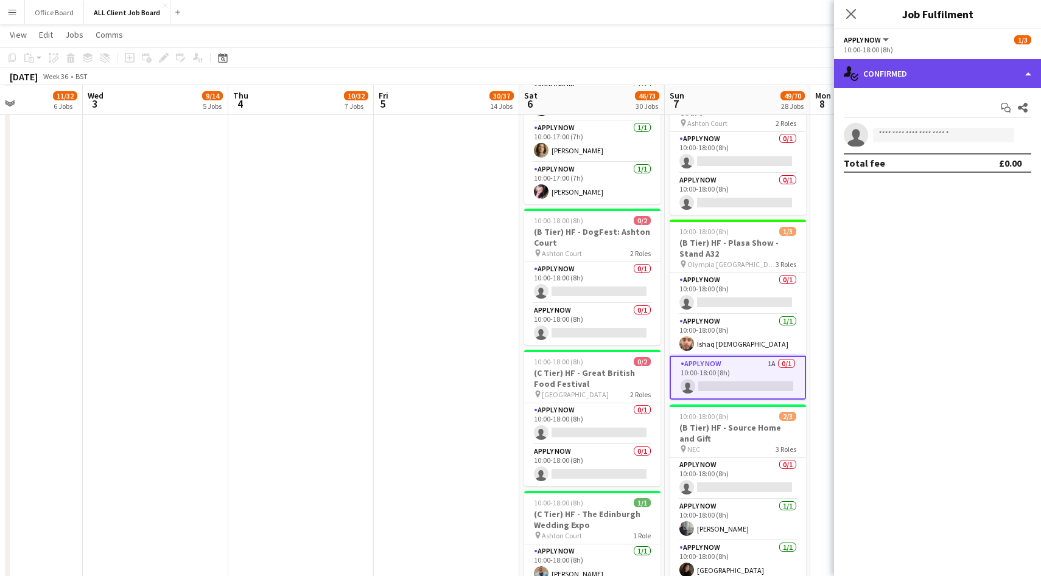
click at [919, 72] on div "single-neutral-actions-check-2 Confirmed" at bounding box center [937, 73] width 207 height 29
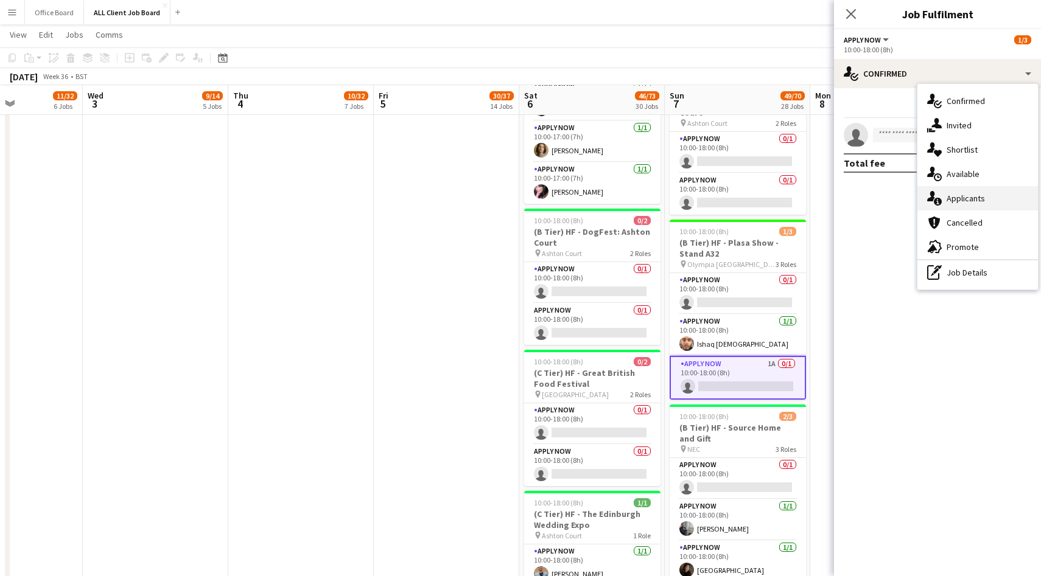
click at [959, 197] on div "single-neutral-actions-information Applicants" at bounding box center [977, 198] width 121 height 24
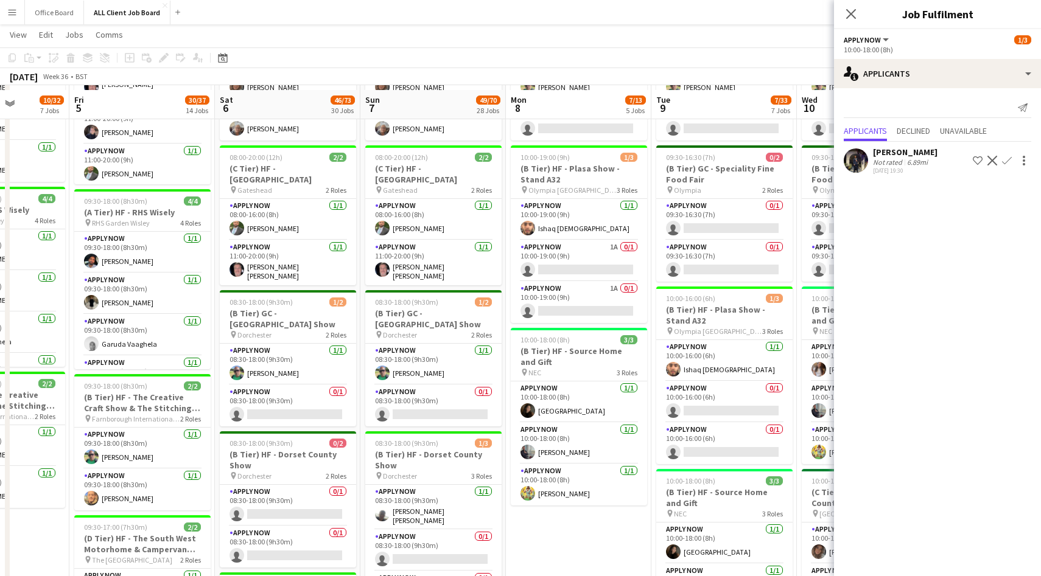
scroll to position [506, 0]
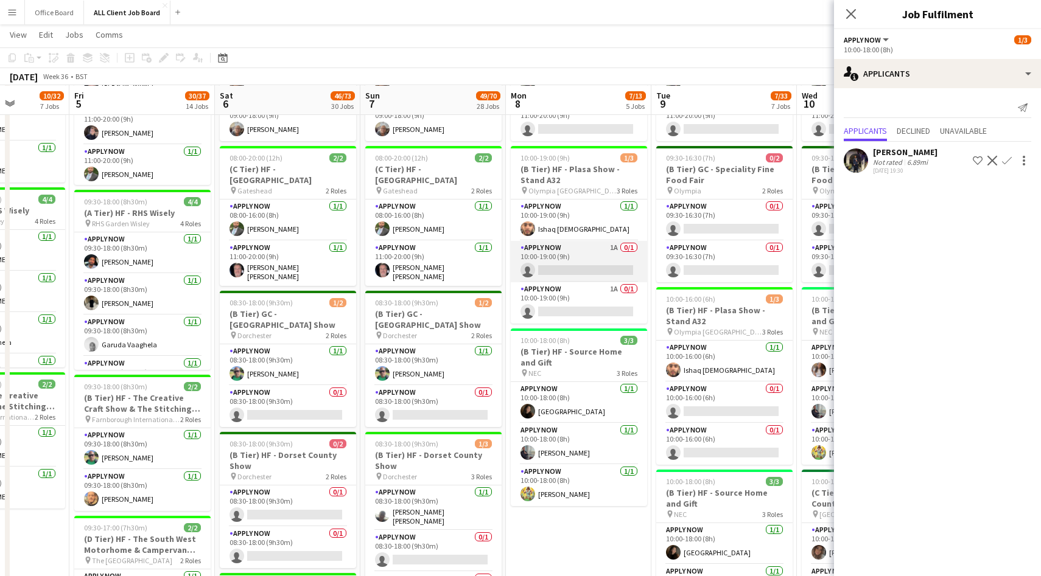
click at [590, 259] on app-card-role "APPLY NOW 1A 0/1 10:00-19:00 (9h) single-neutral-actions" at bounding box center [579, 261] width 136 height 41
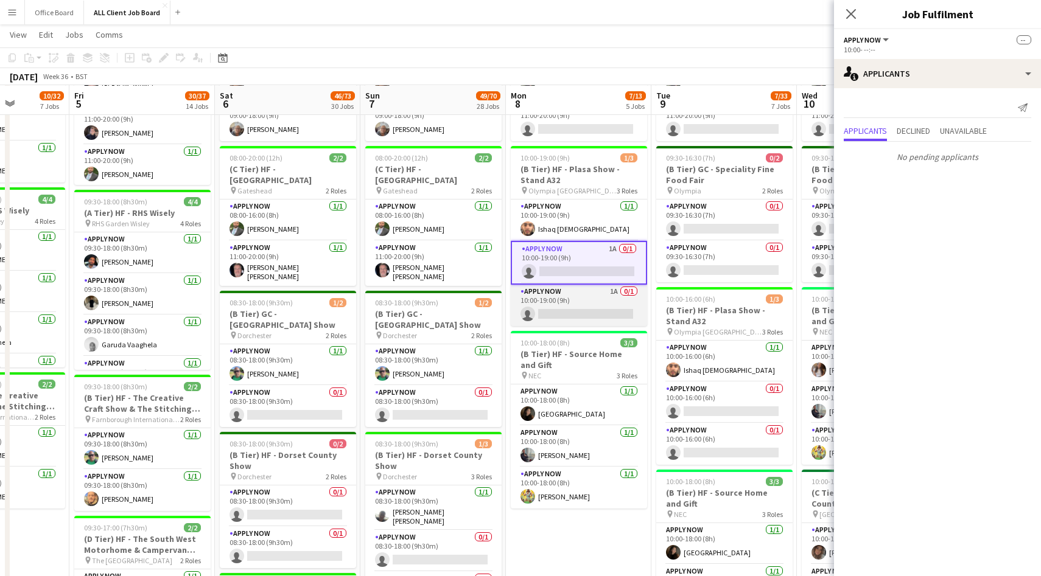
click at [582, 302] on app-card-role "APPLY NOW 1A 0/1 10:00-19:00 (9h) single-neutral-actions" at bounding box center [579, 305] width 136 height 41
click at [592, 271] on app-card-role "APPLY NOW 1A 0/1 10:00-19:00 (9h) single-neutral-actions" at bounding box center [579, 263] width 136 height 44
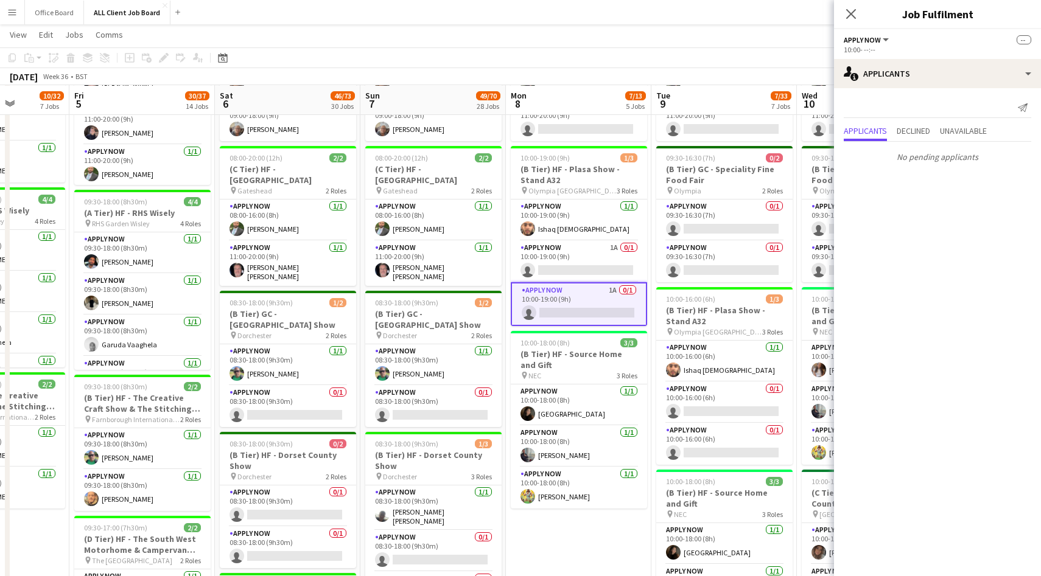
click at [591, 306] on app-card-role "APPLY NOW 1A 0/1 10:00-19:00 (9h) single-neutral-actions" at bounding box center [579, 304] width 136 height 44
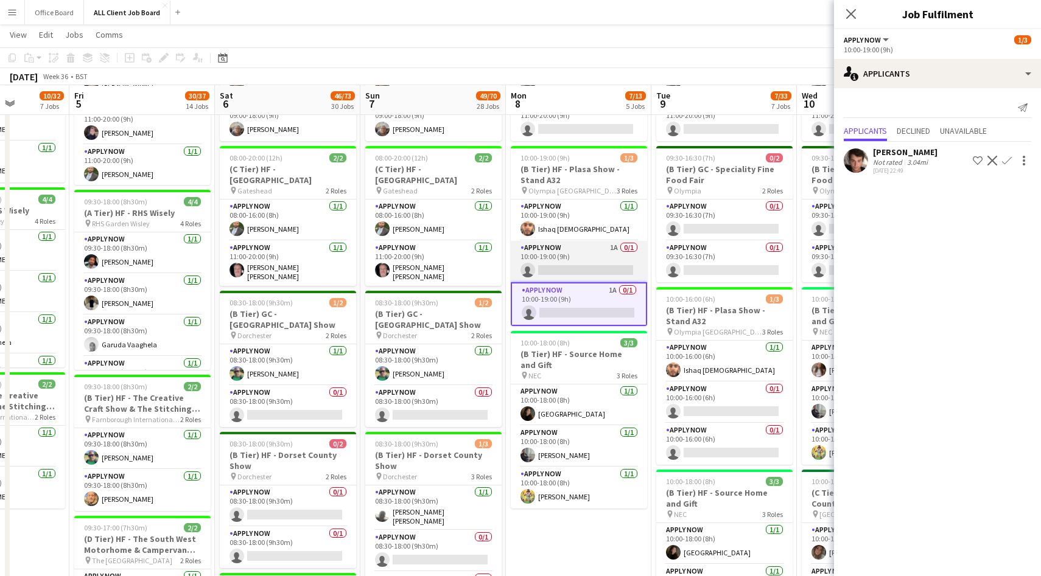
click at [611, 250] on app-card-role "APPLY NOW 1A 0/1 10:00-19:00 (9h) single-neutral-actions" at bounding box center [579, 261] width 136 height 41
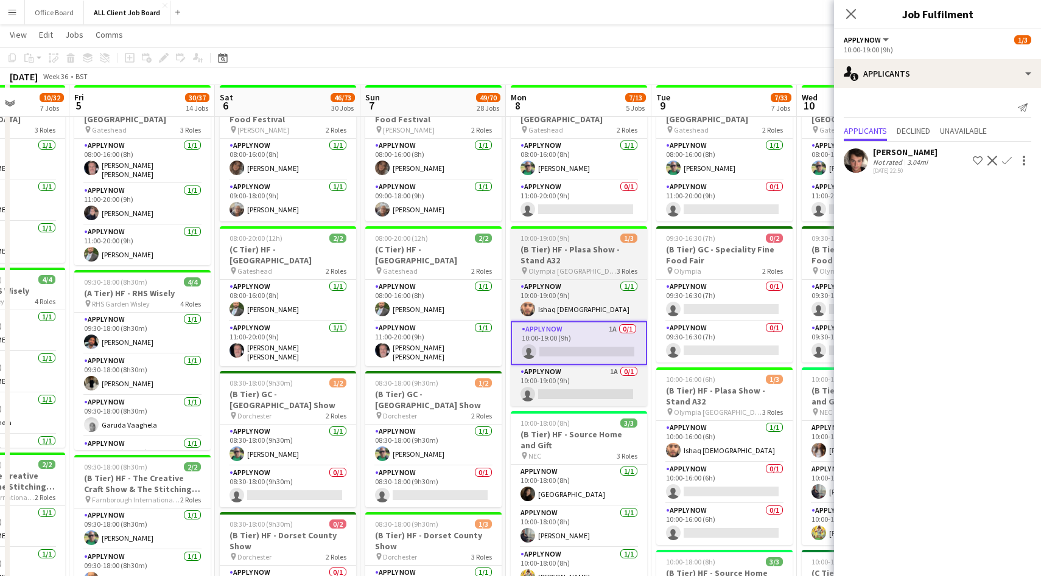
scroll to position [427, 0]
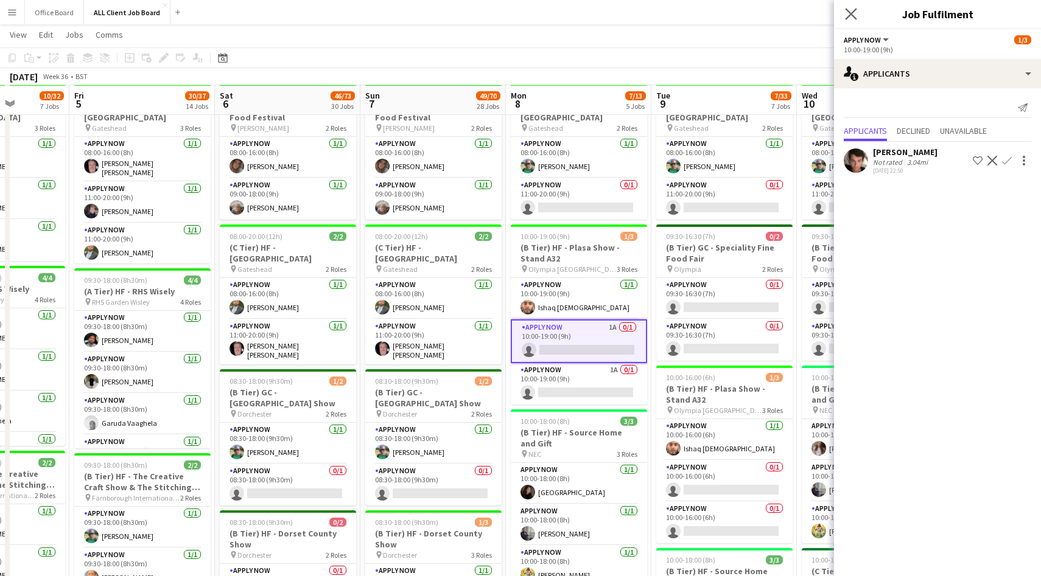
click at [848, 21] on app-icon "Close pop-in" at bounding box center [851, 14] width 18 height 18
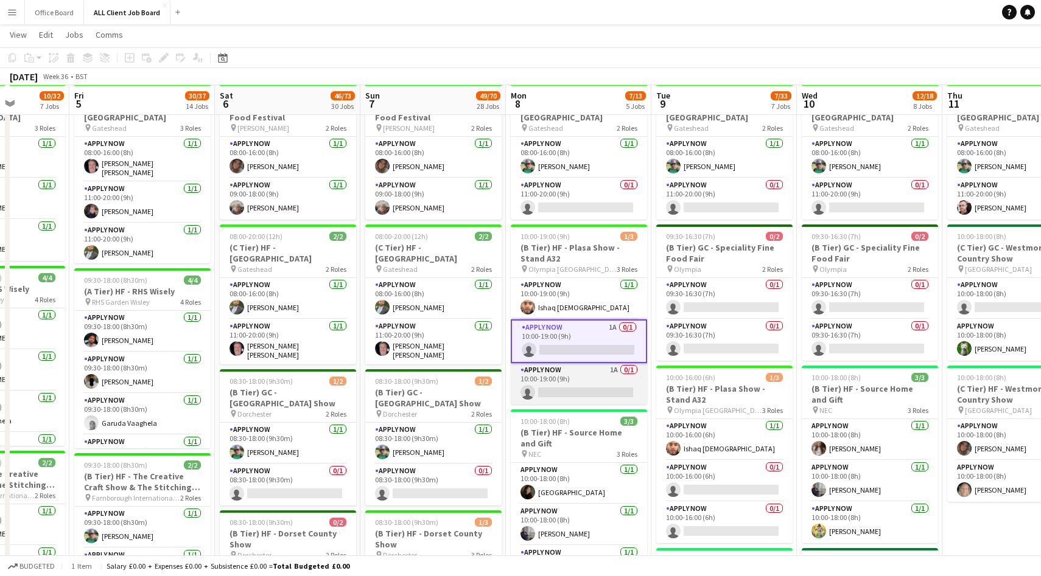
click at [600, 387] on app-card-role "APPLY NOW 1A 0/1 10:00-19:00 (9h) single-neutral-actions" at bounding box center [579, 383] width 136 height 41
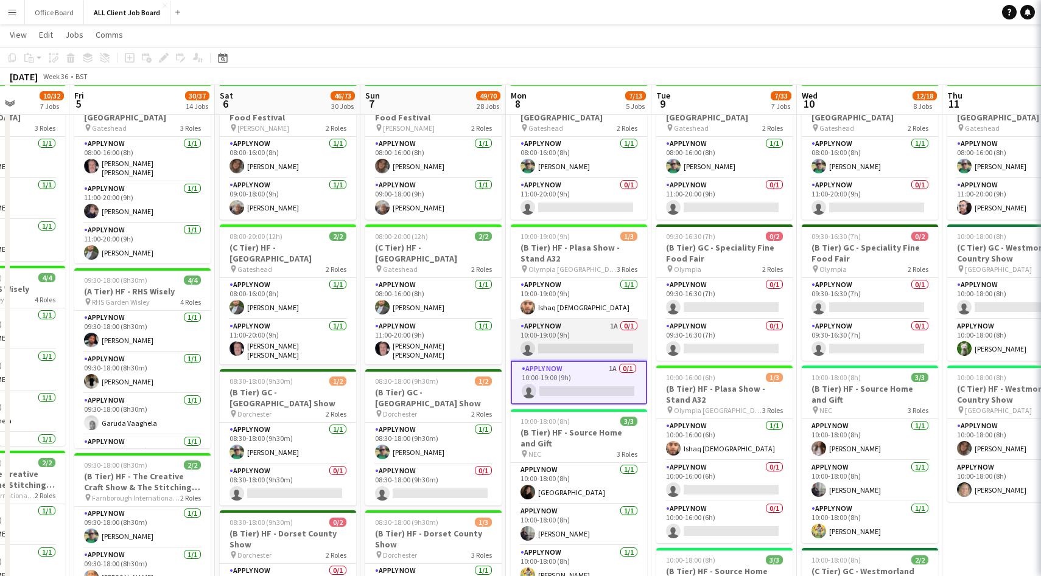
click at [600, 349] on app-card-role "APPLY NOW 1A 0/1 10:00-19:00 (9h) single-neutral-actions" at bounding box center [579, 340] width 136 height 41
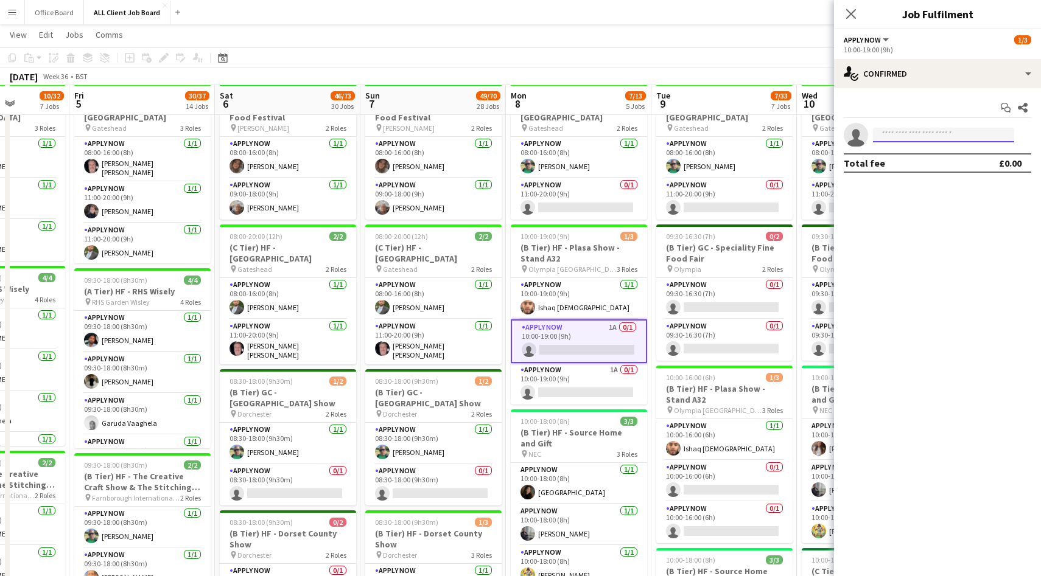
click at [914, 130] on input at bounding box center [943, 135] width 141 height 15
type input "****"
click at [925, 168] on span "+447570320071" at bounding box center [944, 172] width 122 height 10
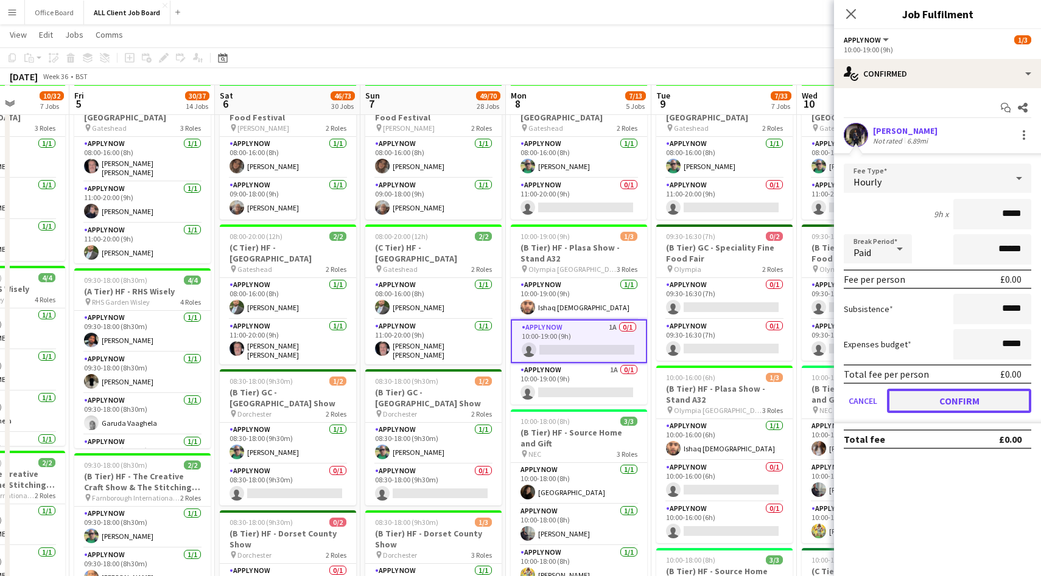
click at [947, 398] on button "Confirm" at bounding box center [959, 401] width 144 height 24
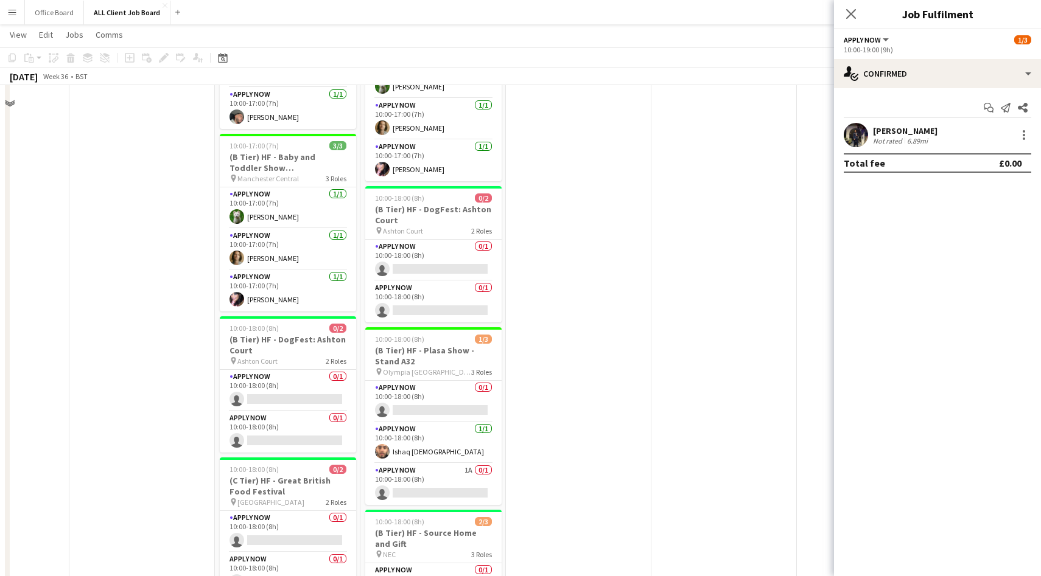
scroll to position [2090, 0]
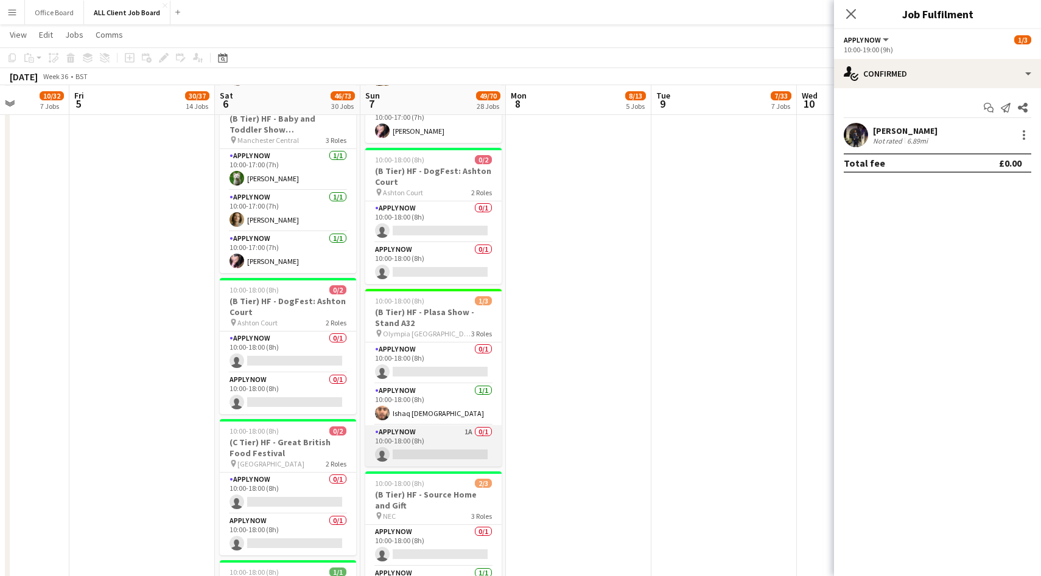
click at [460, 436] on app-card-role "APPLY NOW 1A 0/1 10:00-18:00 (8h) single-neutral-actions" at bounding box center [433, 445] width 136 height 41
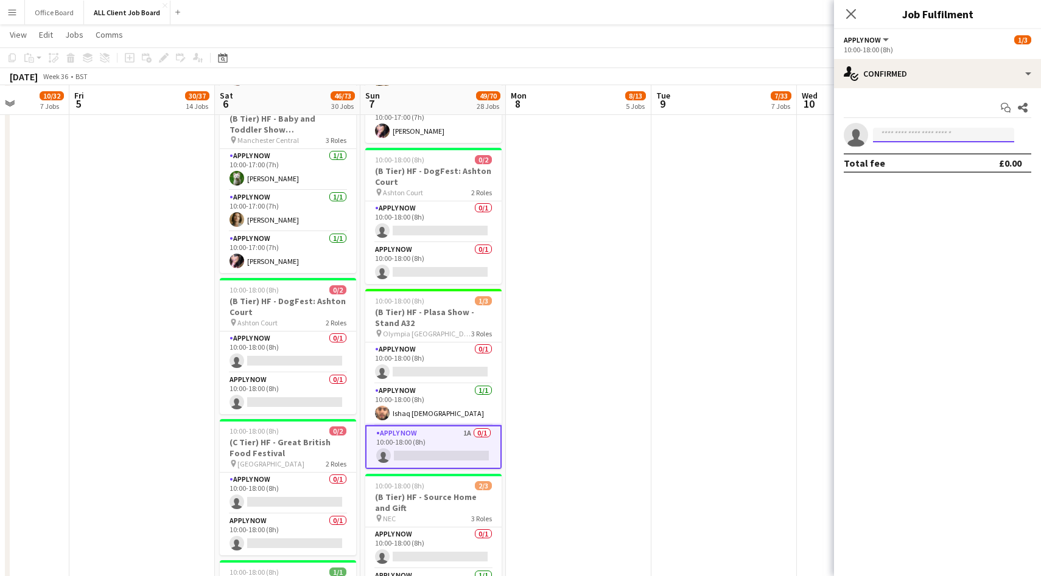
click at [929, 128] on input at bounding box center [943, 135] width 141 height 15
type input "*******"
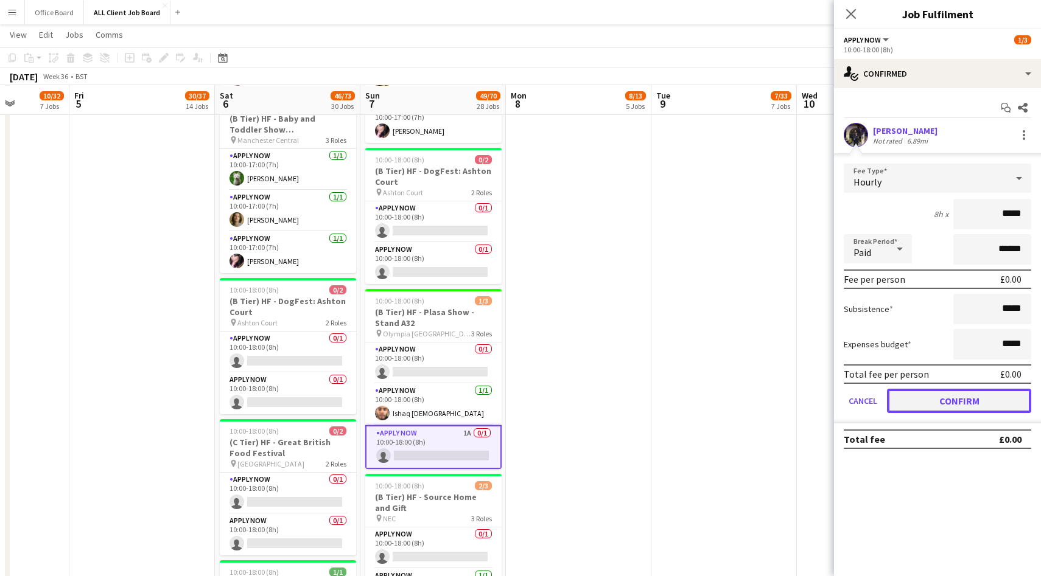
click at [959, 399] on button "Confirm" at bounding box center [959, 401] width 144 height 24
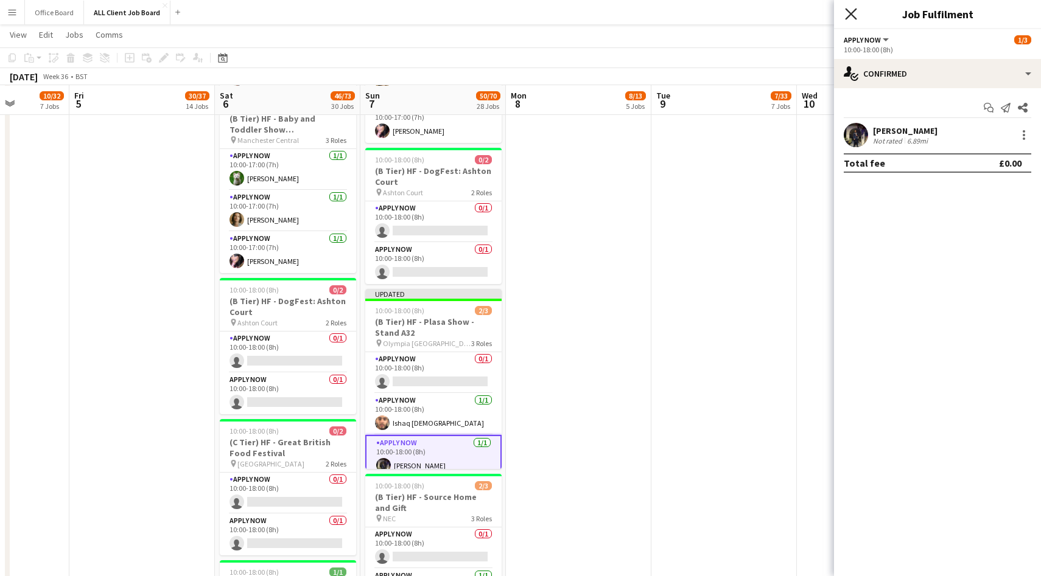
click at [852, 13] on icon at bounding box center [851, 14] width 12 height 12
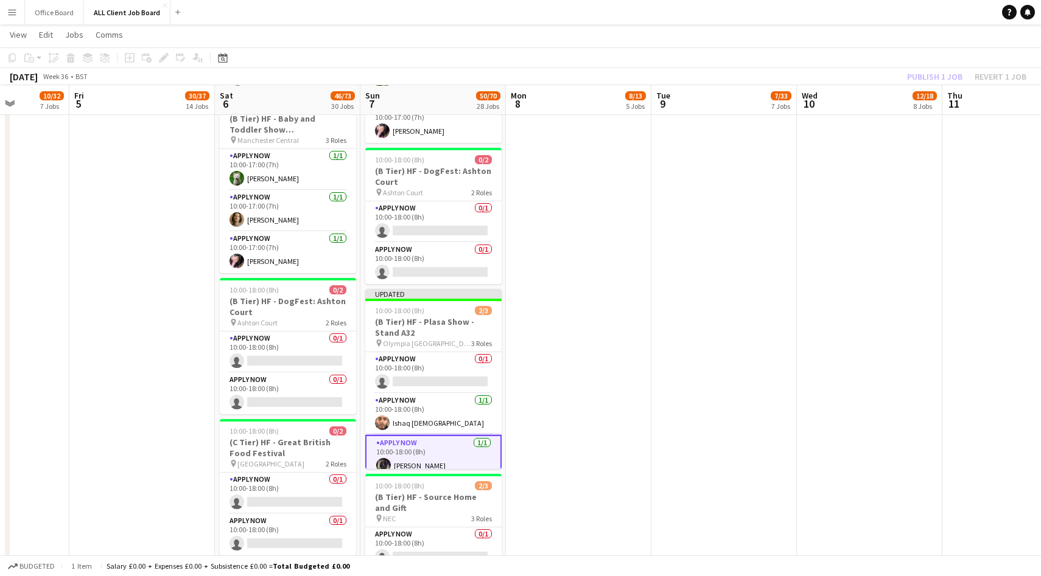
click at [925, 75] on div "Publish 1 job Revert 1 job" at bounding box center [966, 77] width 149 height 16
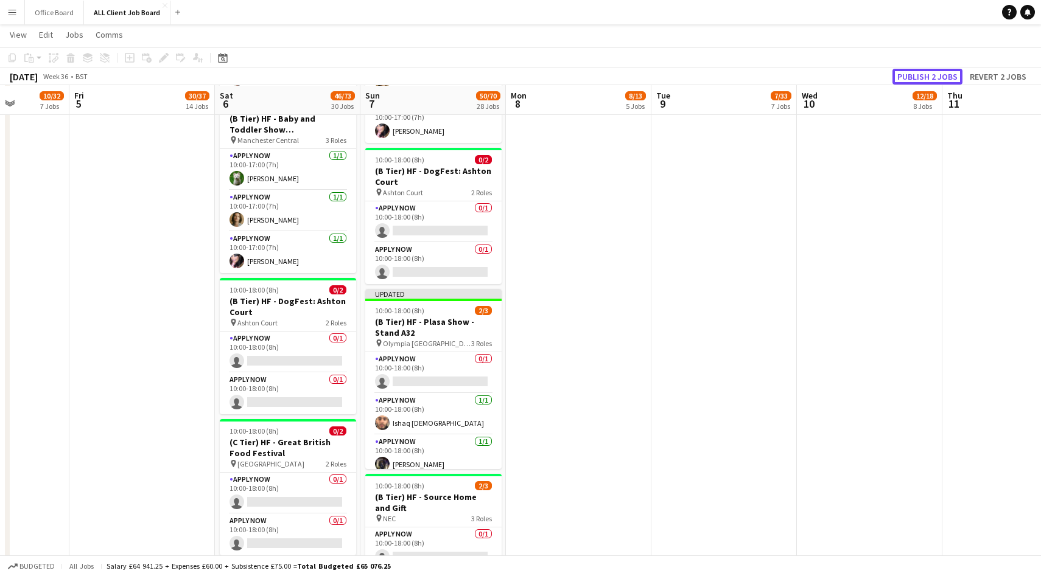
click at [925, 75] on button "Publish 2 jobs" at bounding box center [927, 77] width 70 height 16
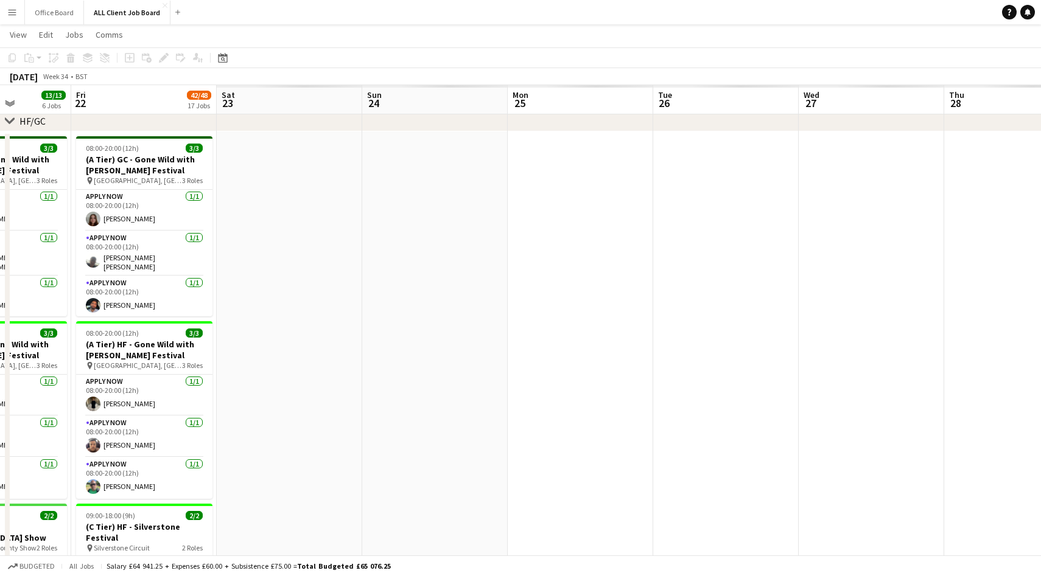
scroll to position [0, 465]
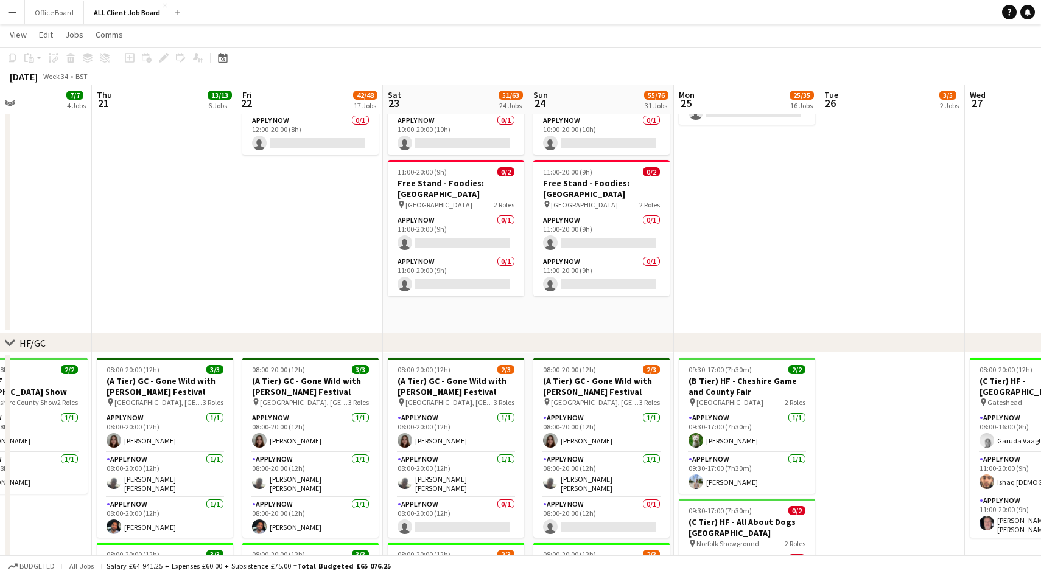
scroll to position [163, 0]
